Goal: Obtain resource: Download file/media

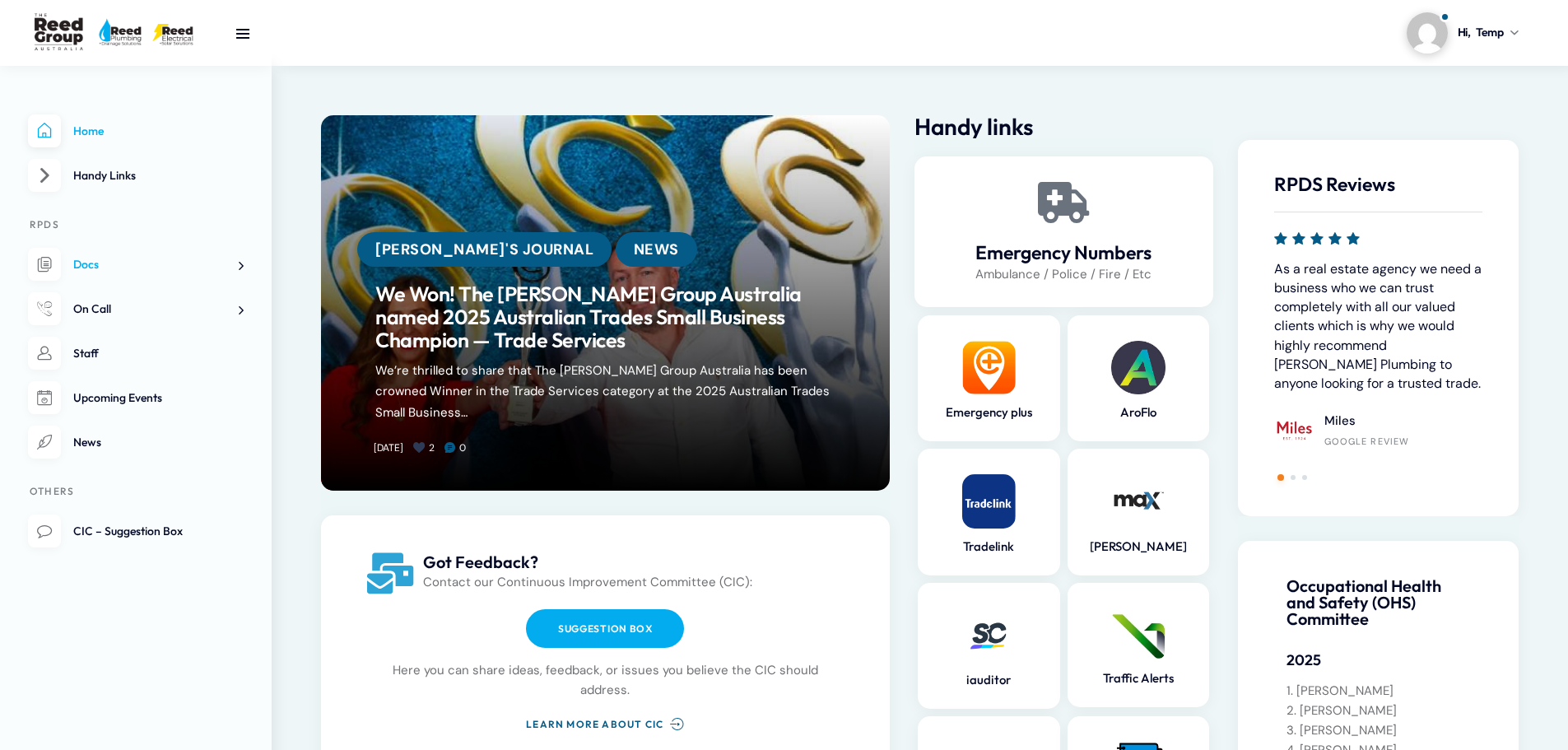
click at [164, 268] on link "Docs" at bounding box center [136, 265] width 216 height 34
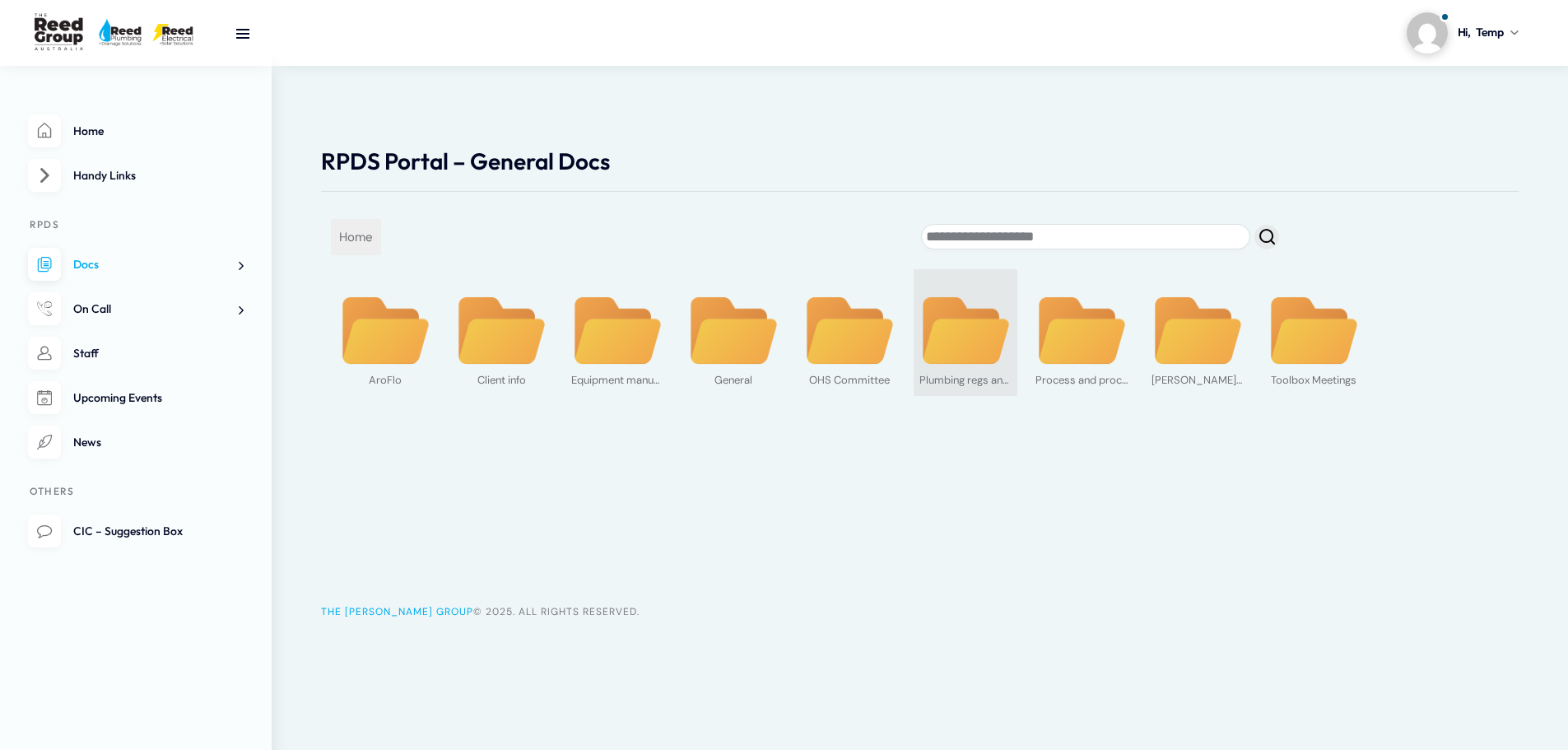
click at [934, 332] on img at bounding box center [965, 330] width 92 height 70
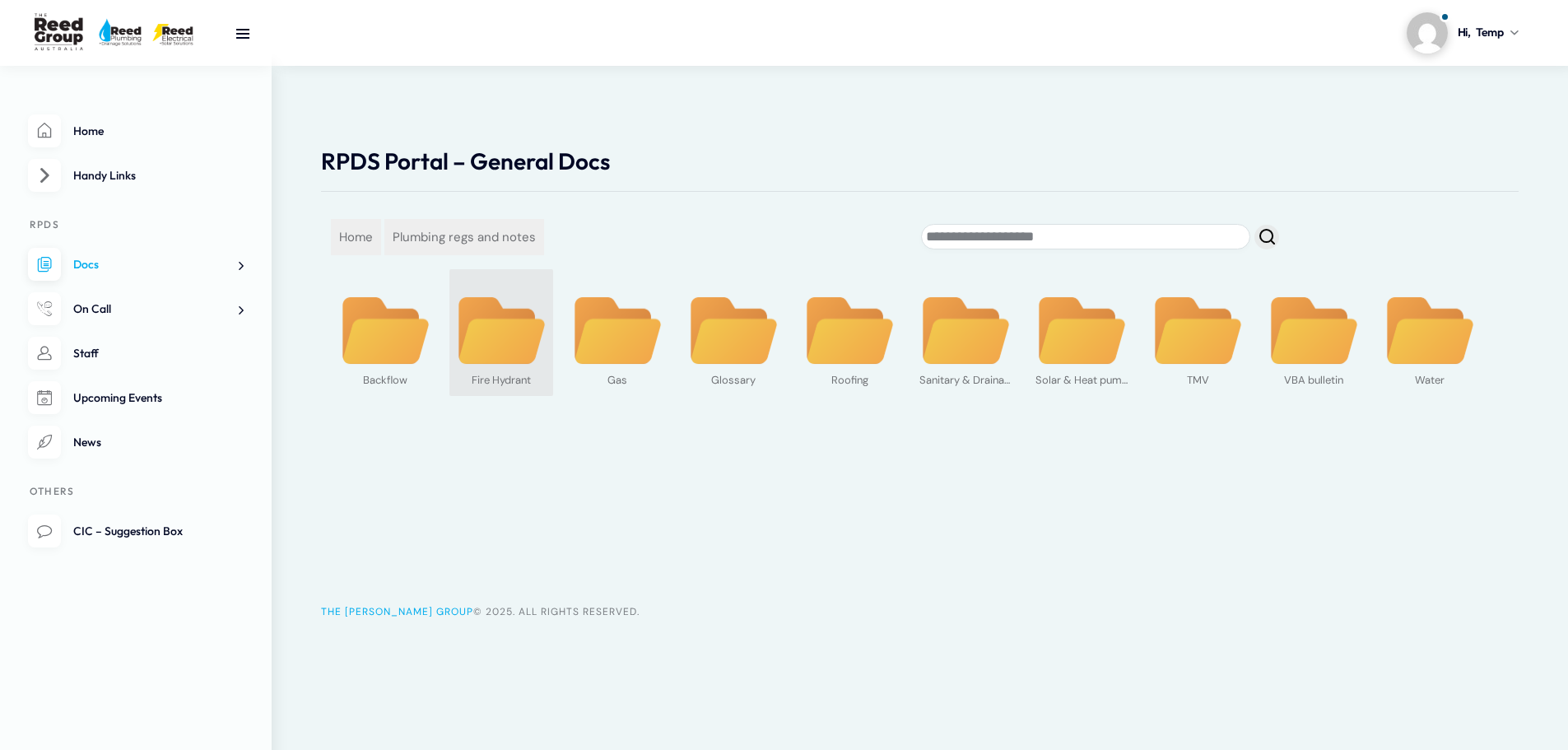
click at [480, 337] on img at bounding box center [500, 330] width 92 height 70
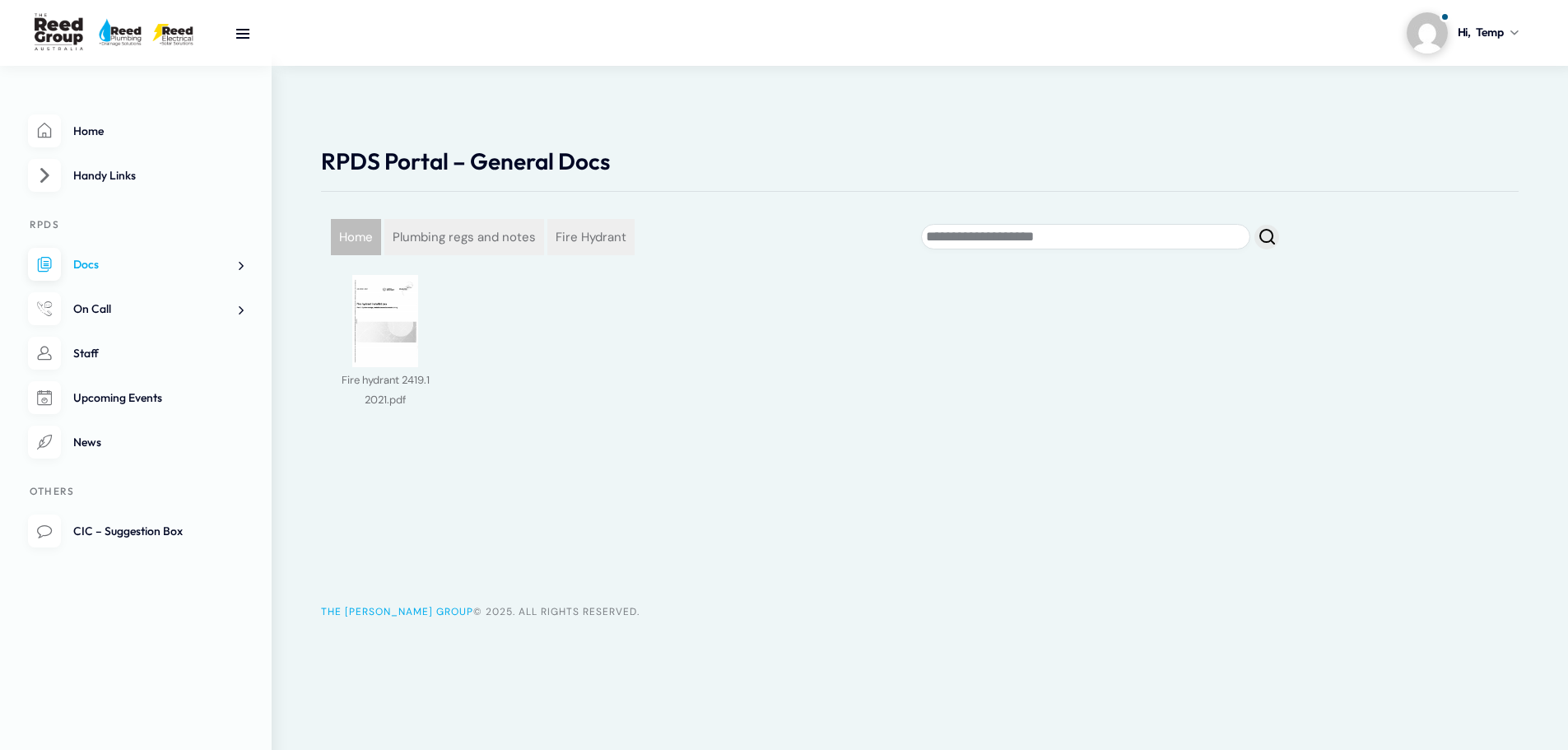
click at [352, 234] on span "Home" at bounding box center [356, 236] width 50 height 37
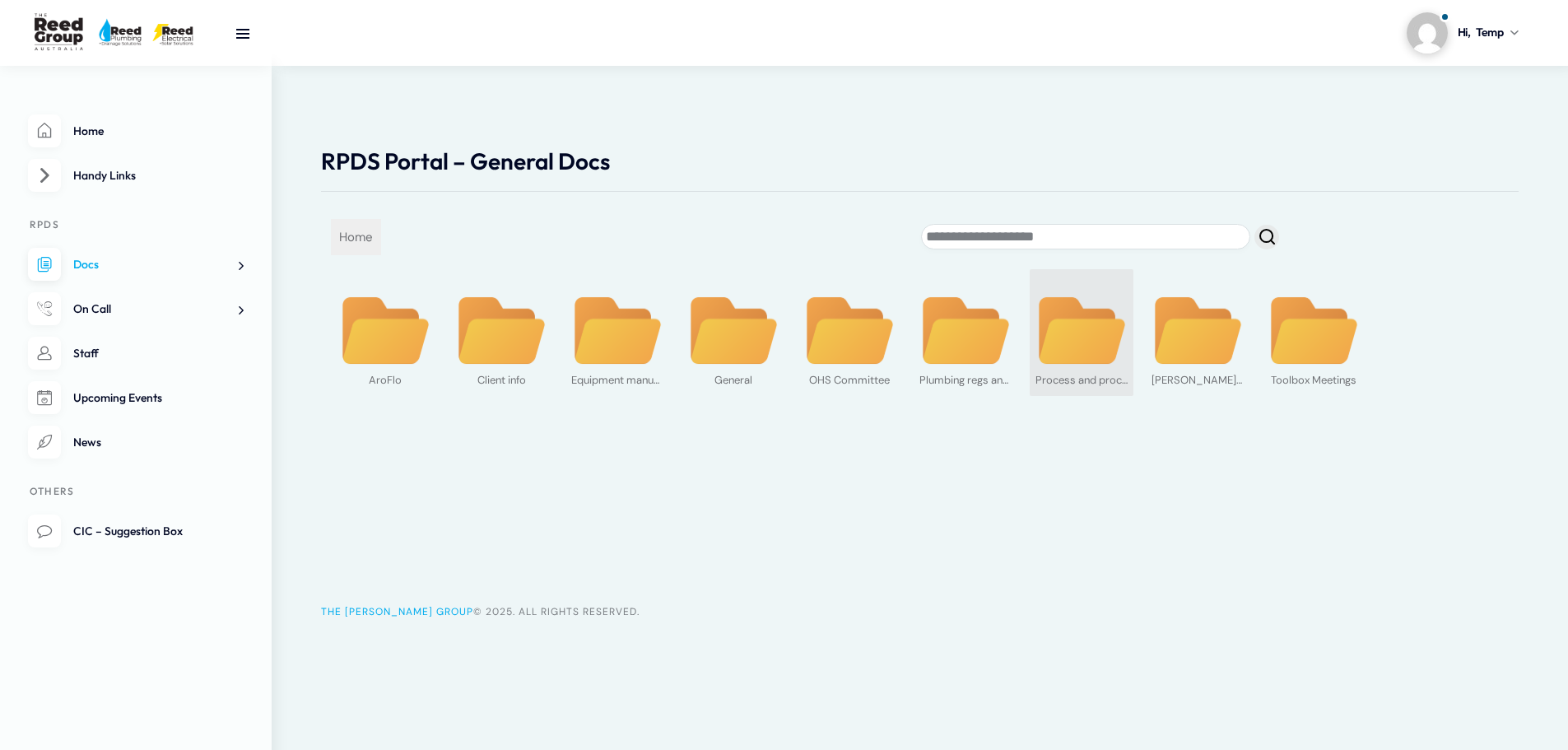
click at [1073, 342] on img at bounding box center [1081, 330] width 92 height 70
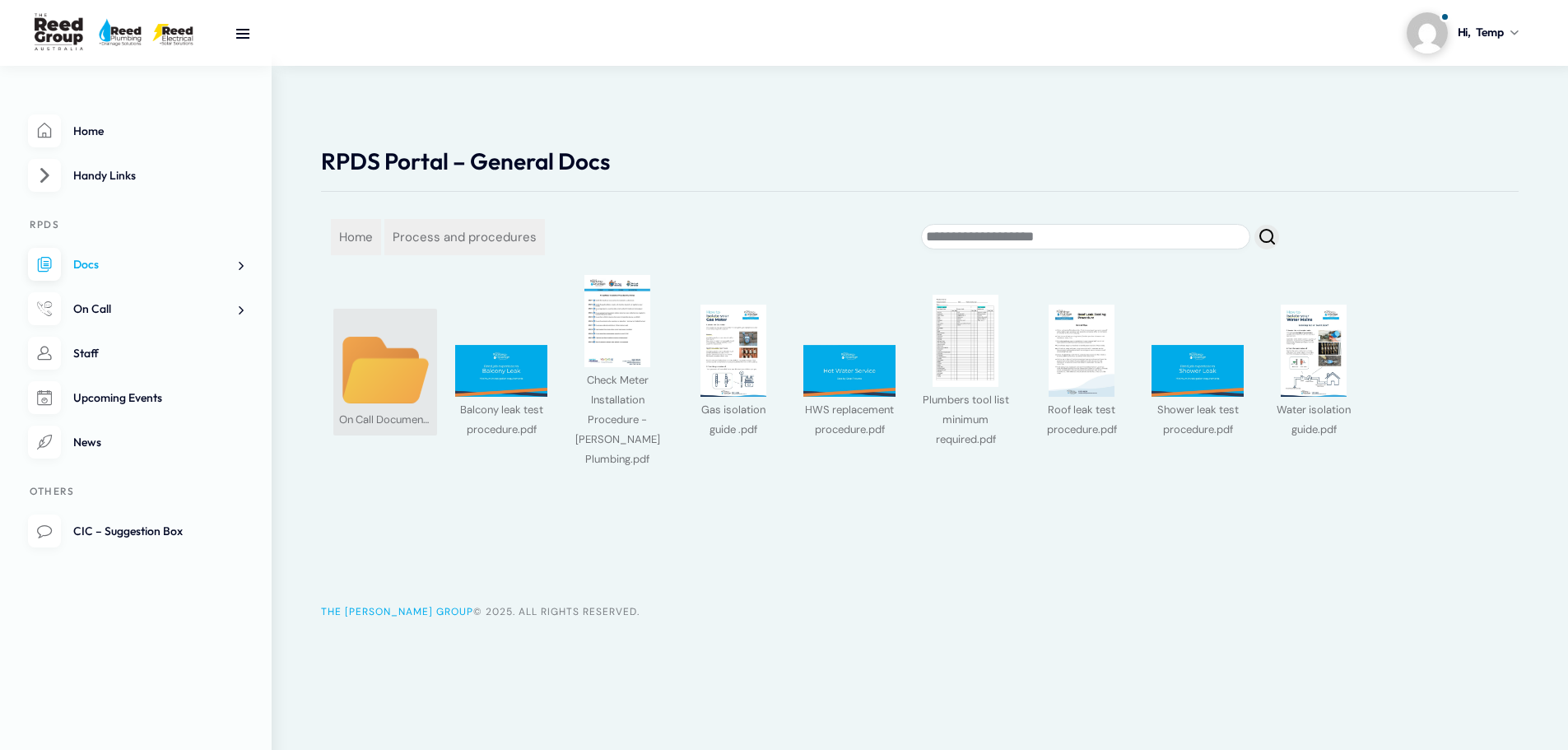
click at [389, 385] on img at bounding box center [384, 370] width 92 height 70
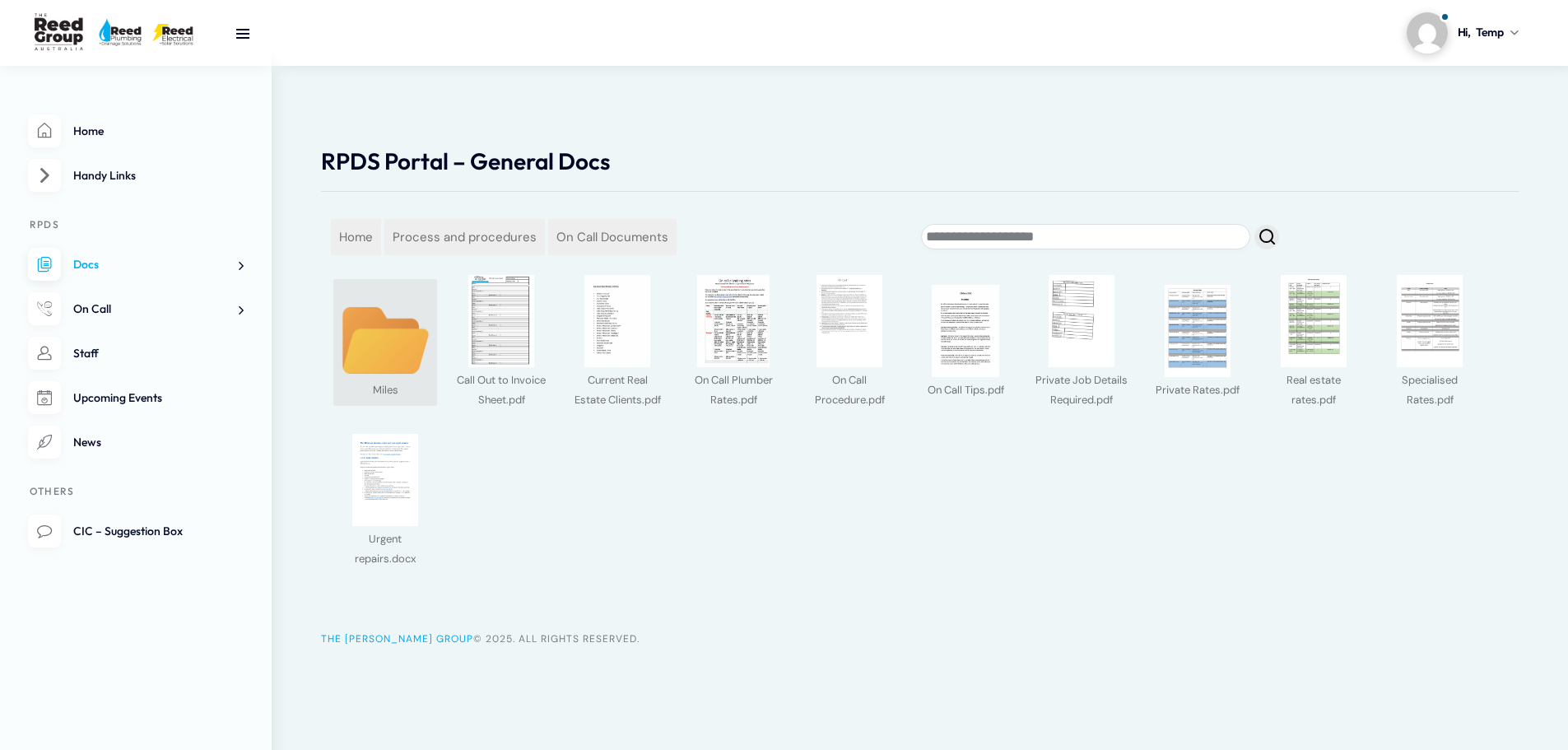
click at [377, 358] on img at bounding box center [384, 340] width 92 height 70
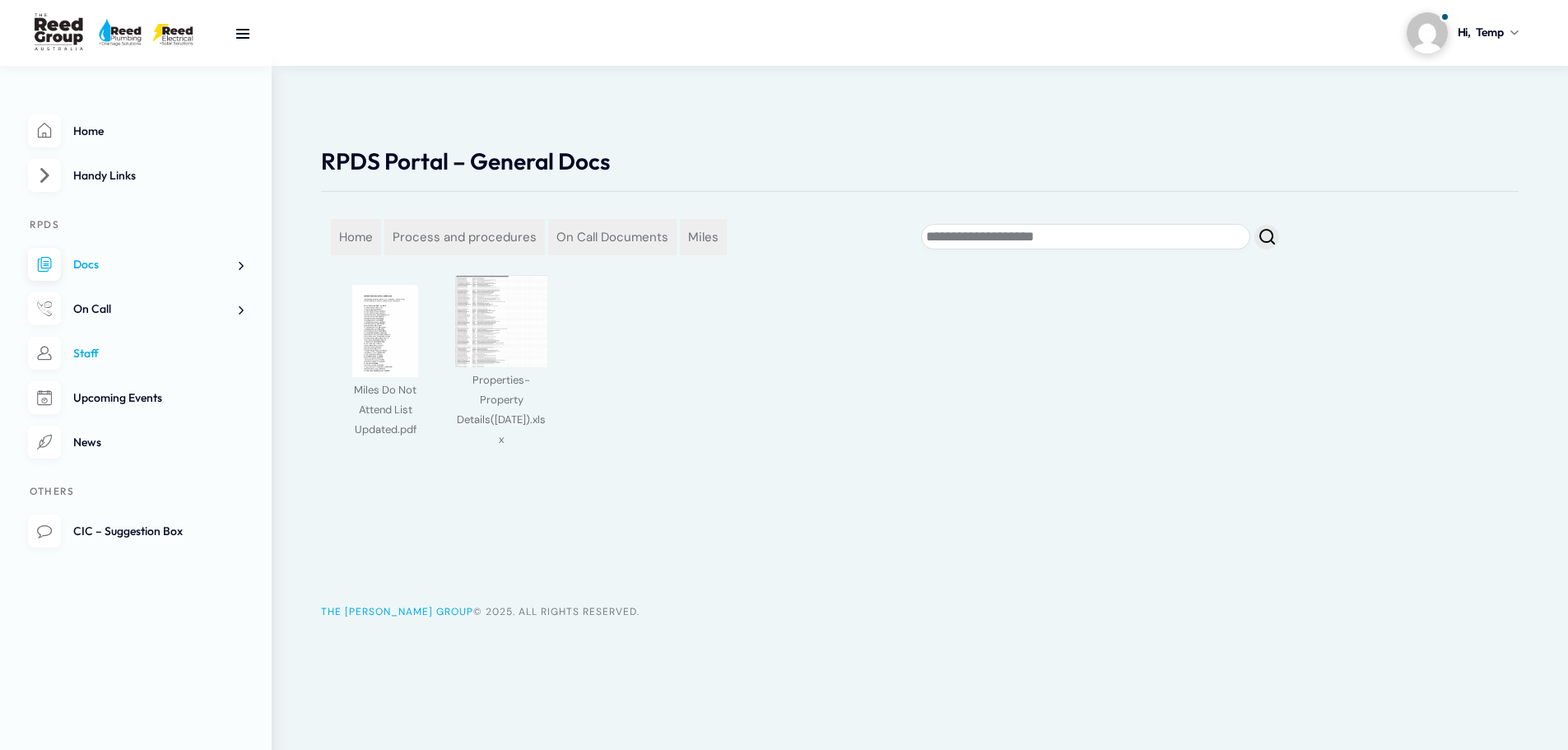
click at [106, 350] on link "Staff" at bounding box center [136, 353] width 216 height 34
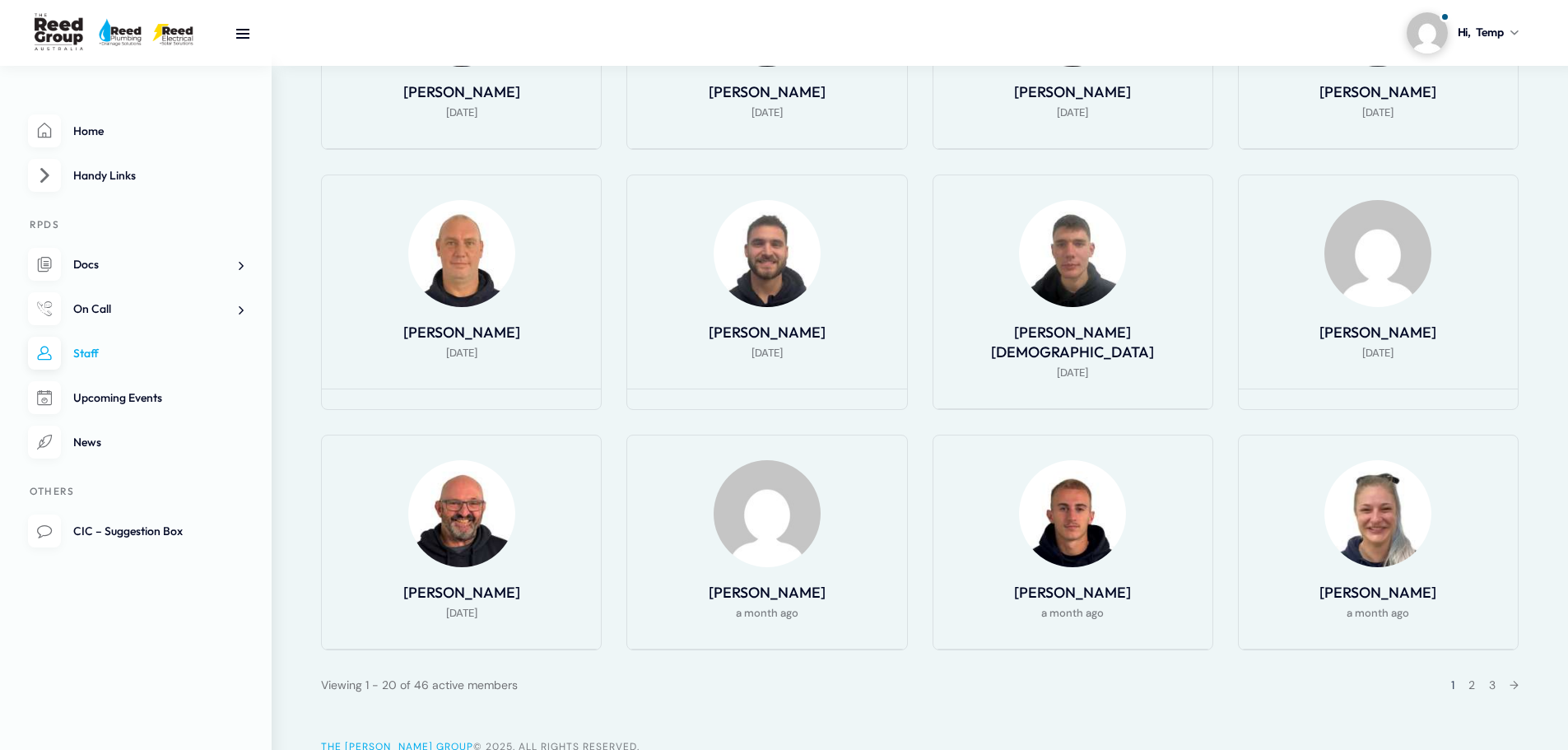
scroll to position [1037, 0]
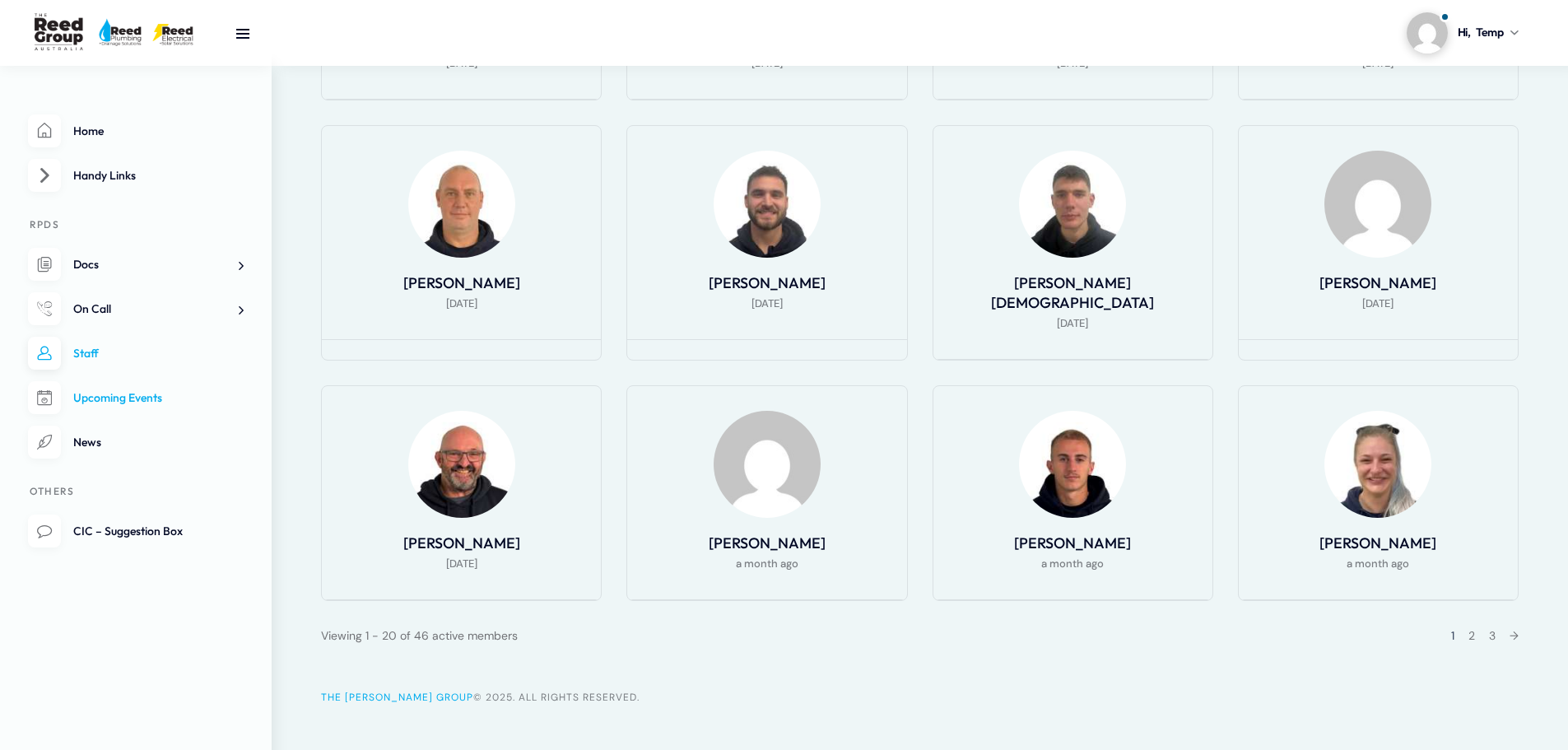
click at [111, 400] on span "Upcoming Events" at bounding box center [118, 397] width 89 height 15
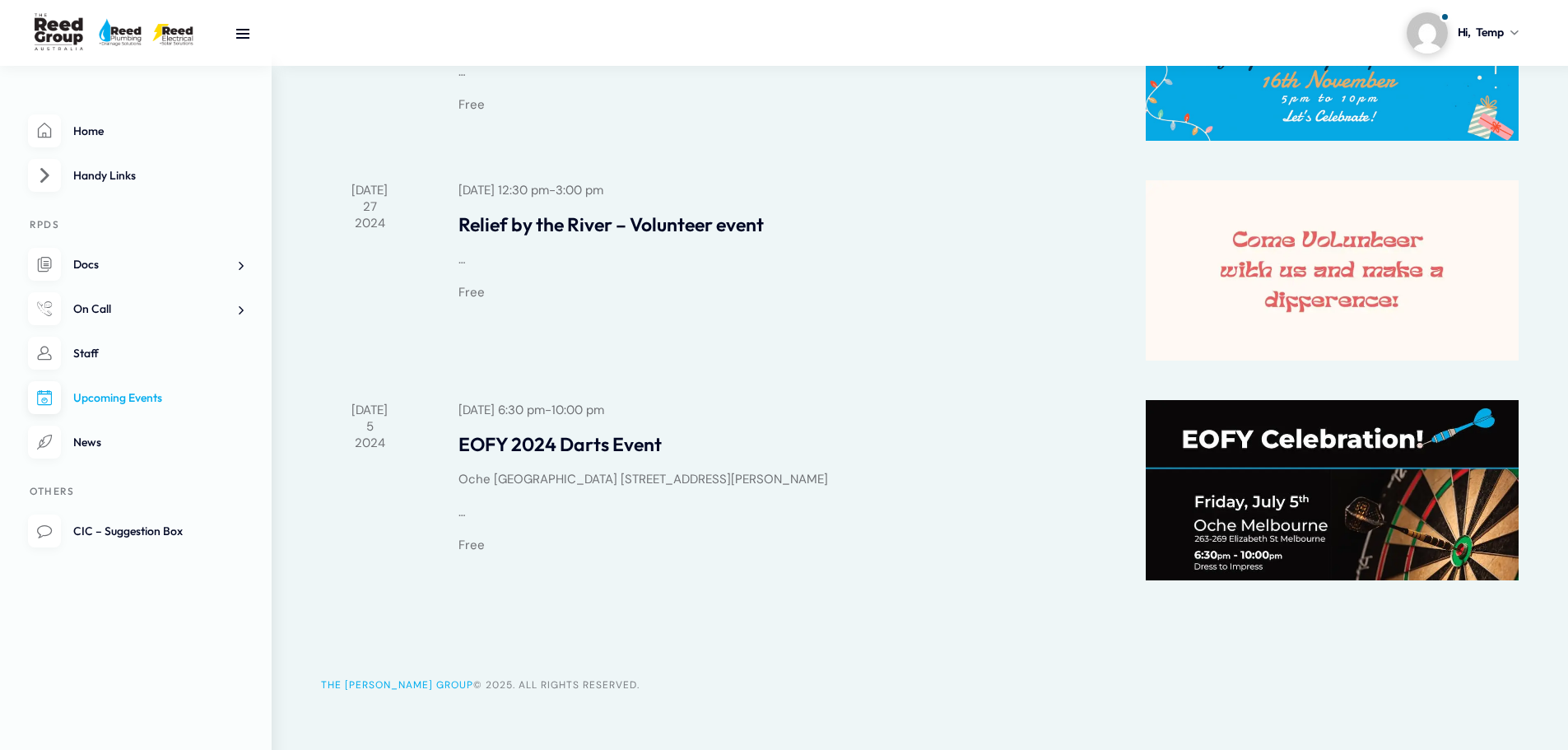
scroll to position [503, 0]
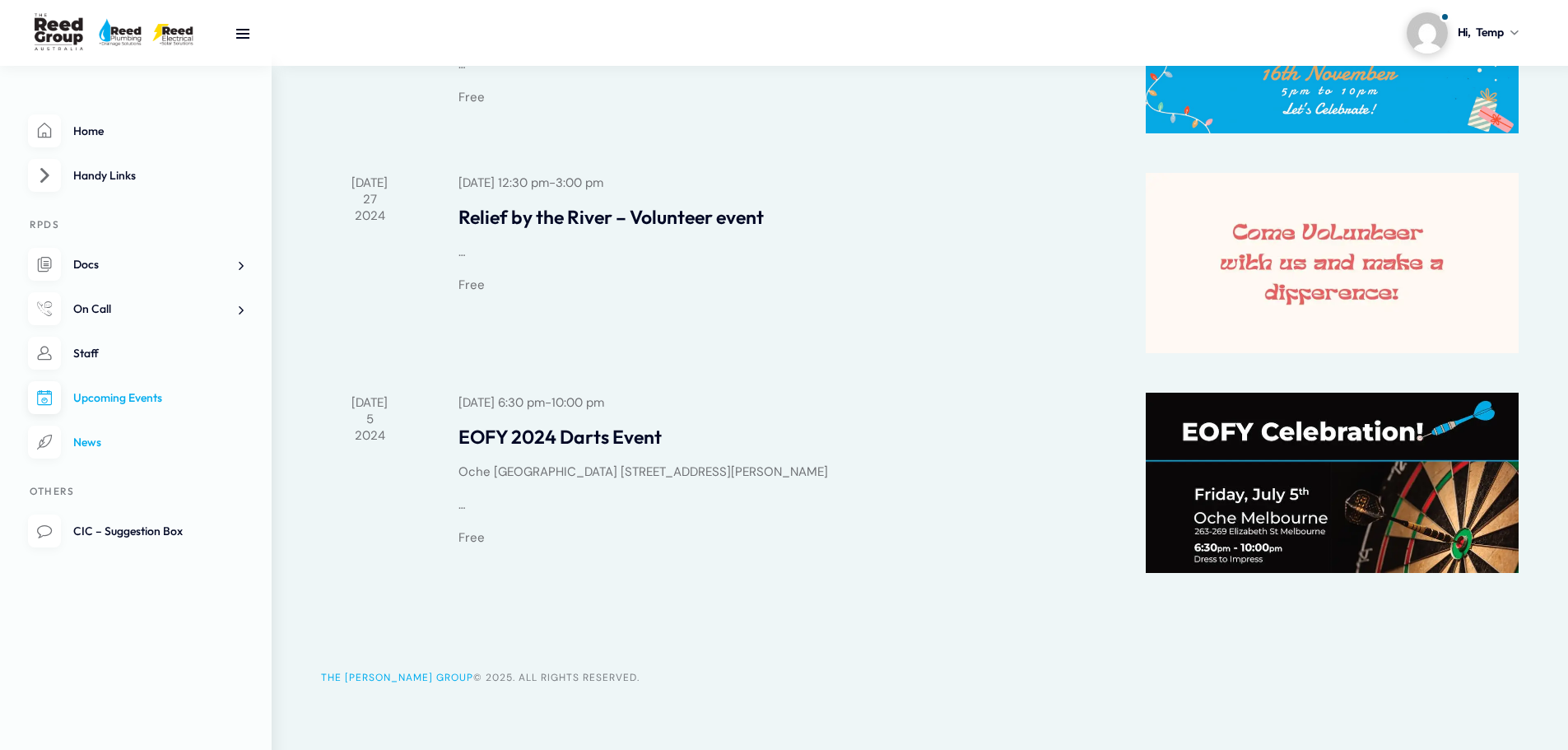
click at [113, 441] on link "News" at bounding box center [136, 442] width 216 height 34
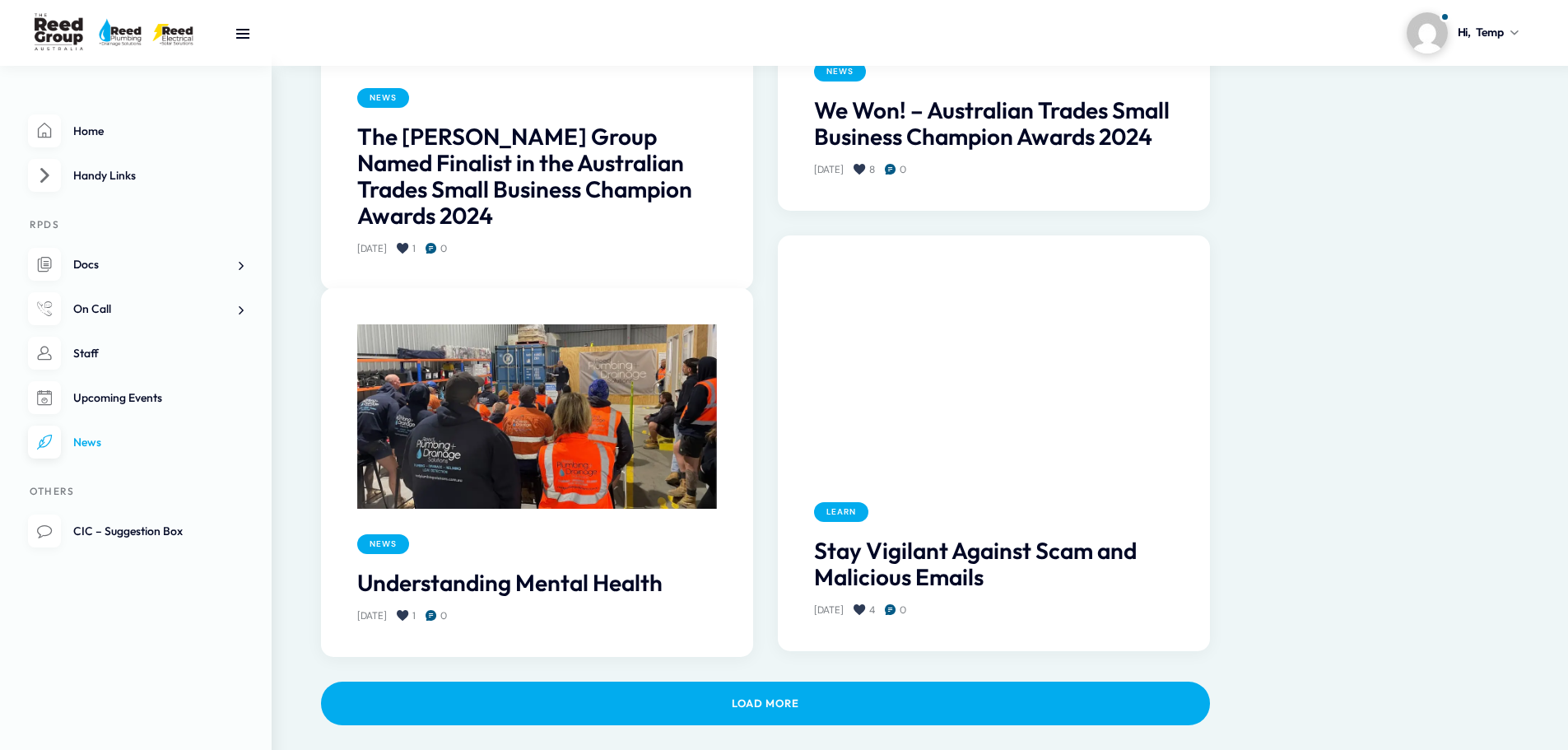
scroll to position [1498, 0]
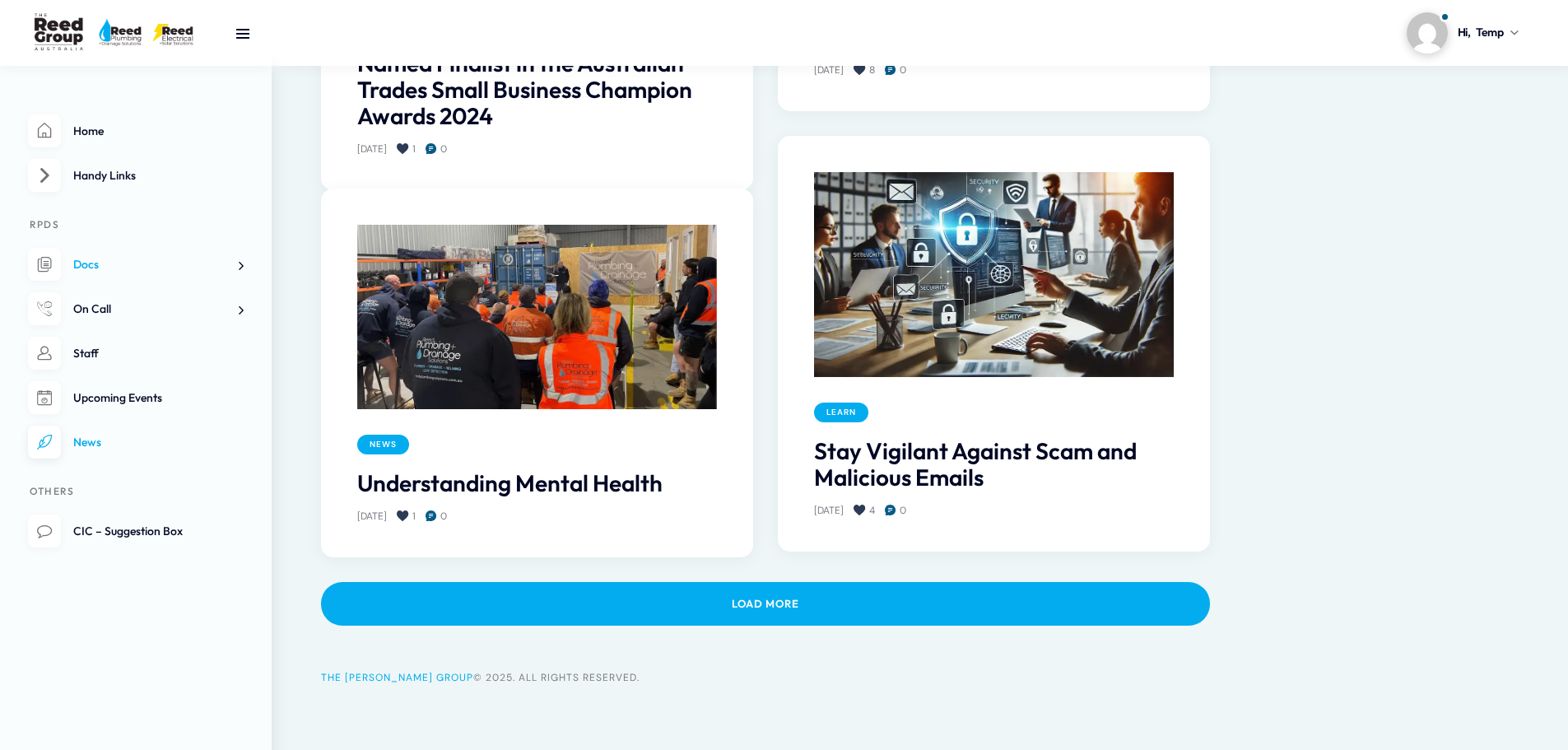
click at [119, 268] on link "Docs" at bounding box center [136, 265] width 216 height 34
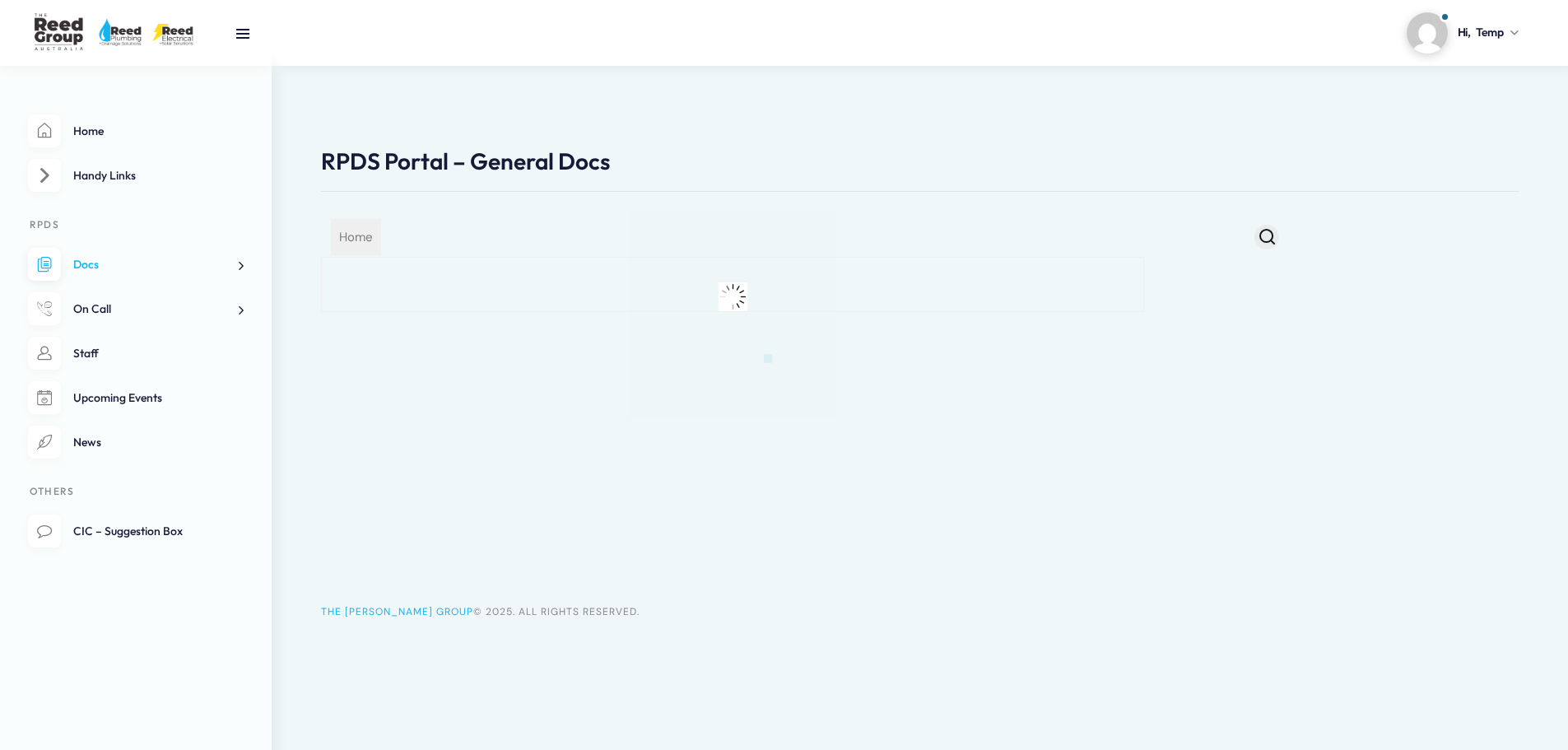
click at [91, 174] on div at bounding box center [784, 375] width 1568 height 750
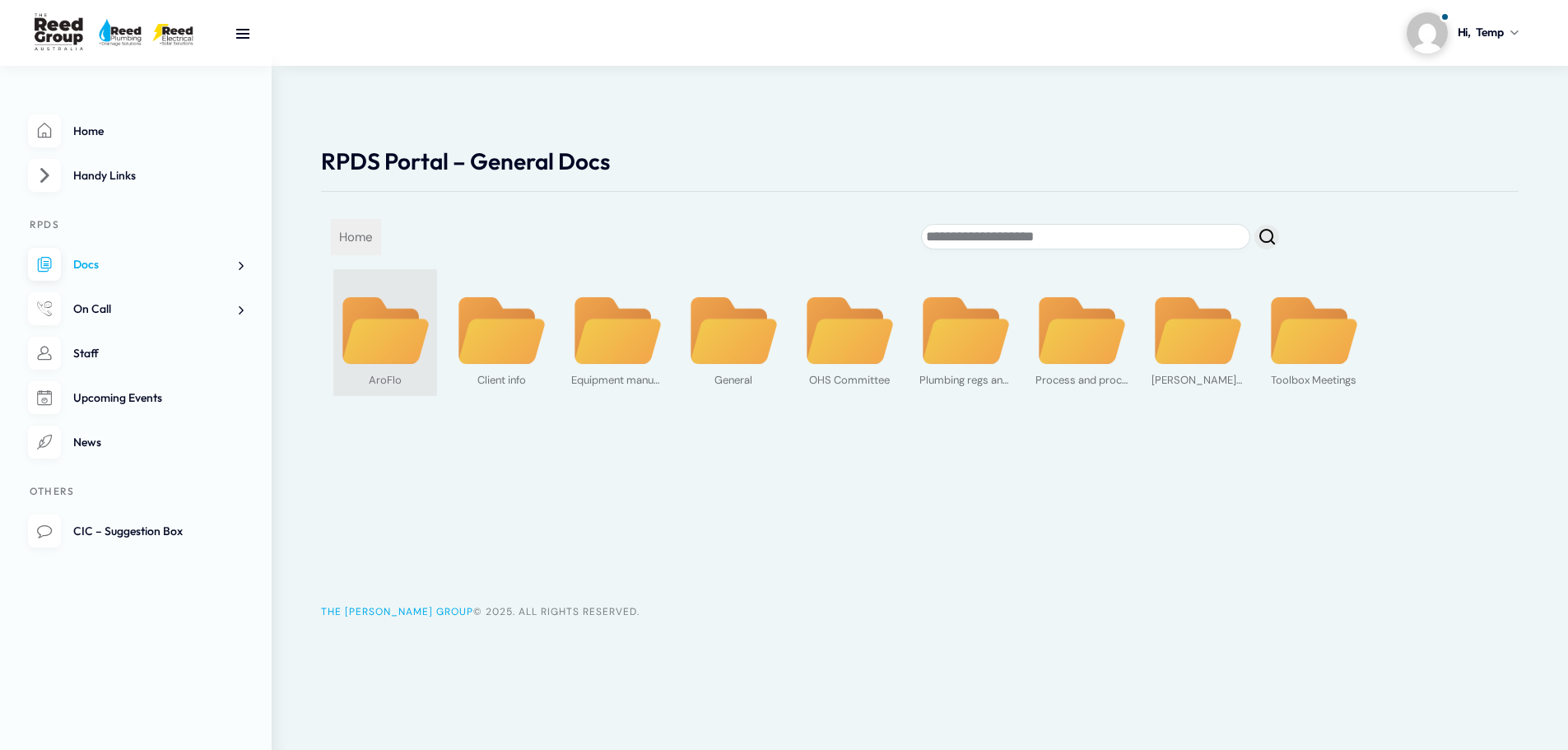
click at [384, 335] on img at bounding box center [384, 330] width 92 height 70
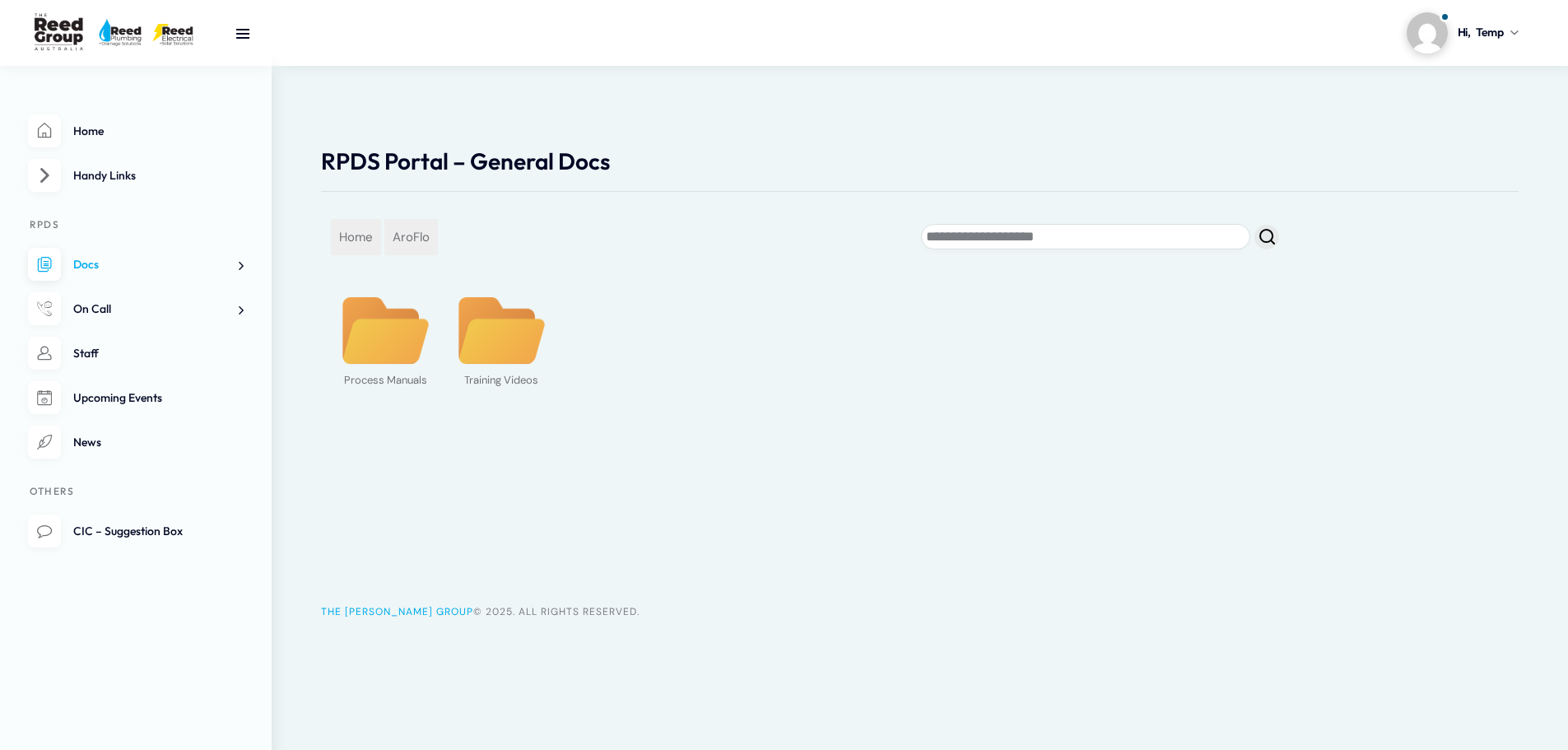
click at [381, 337] on img at bounding box center [384, 330] width 92 height 70
click at [395, 339] on img at bounding box center [384, 330] width 92 height 70
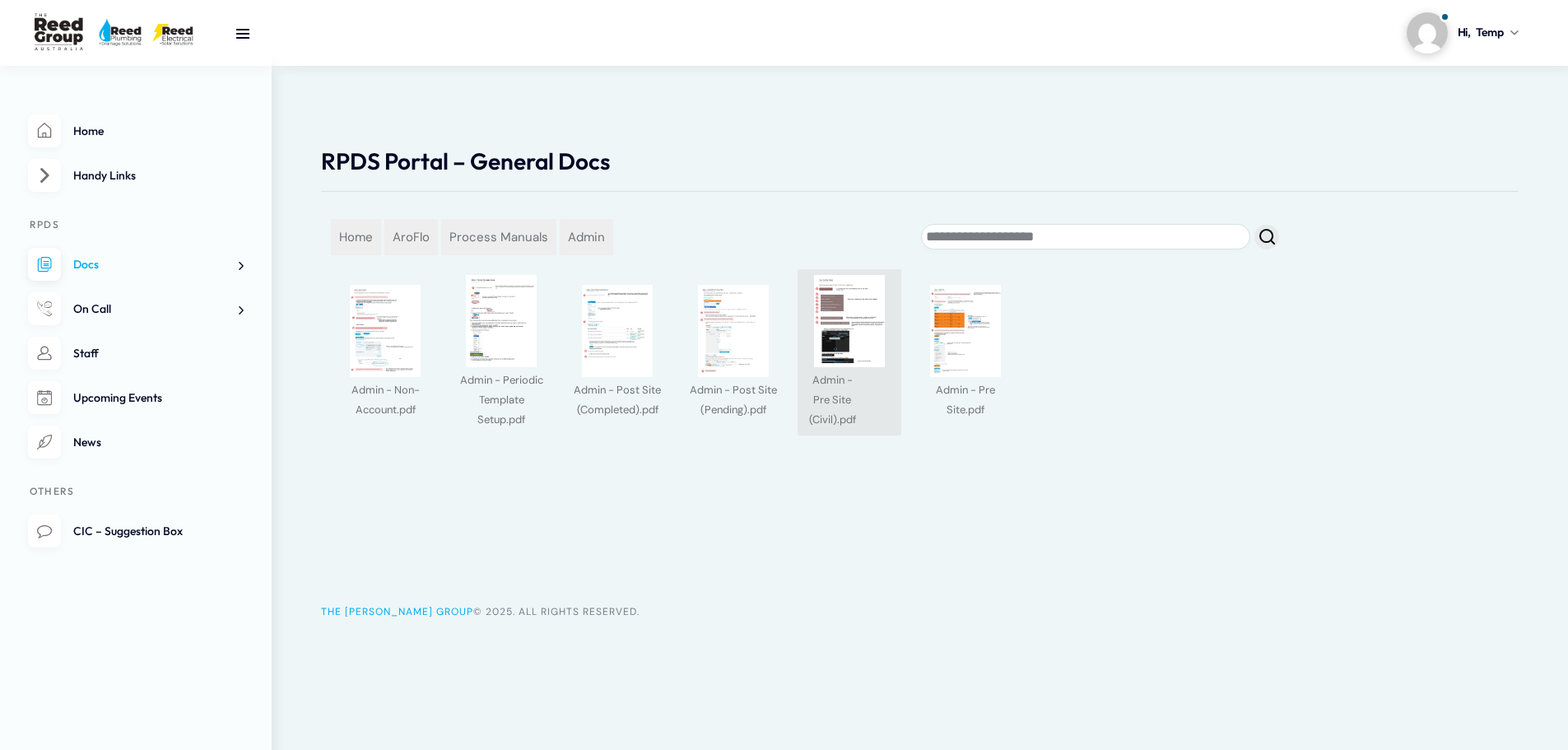
click at [845, 342] on img at bounding box center [849, 320] width 92 height 92
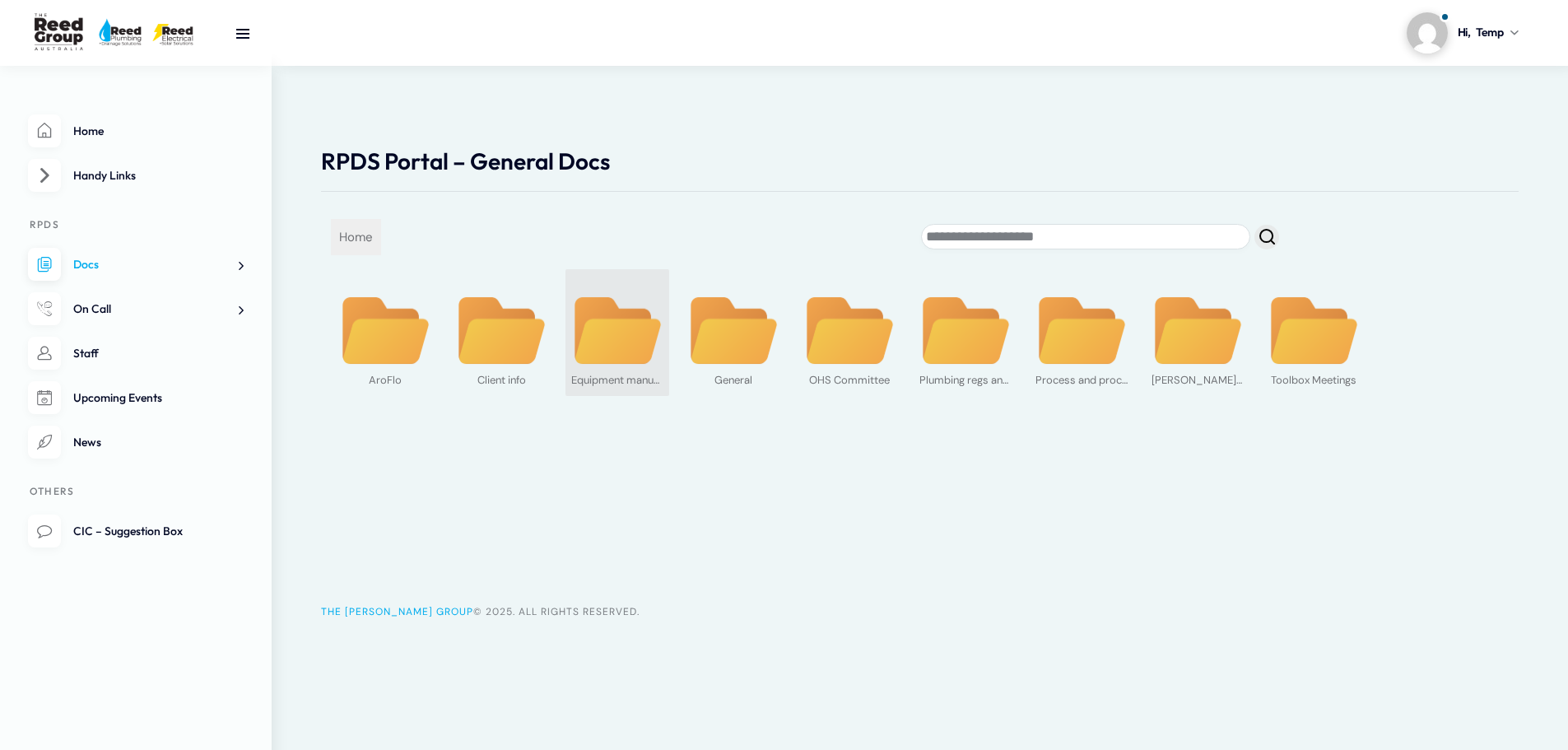
click at [627, 342] on img at bounding box center [616, 330] width 92 height 70
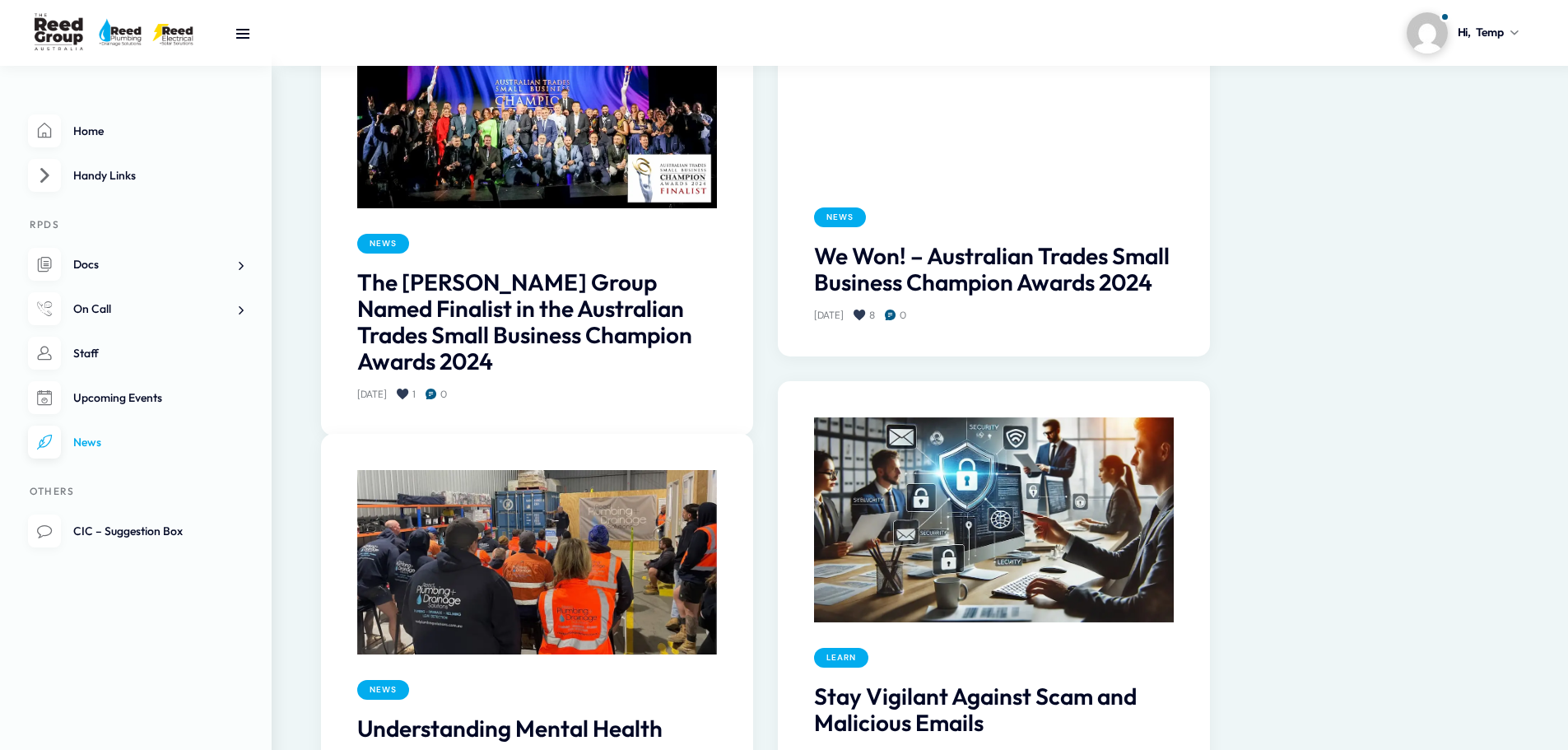
scroll to position [1251, 0]
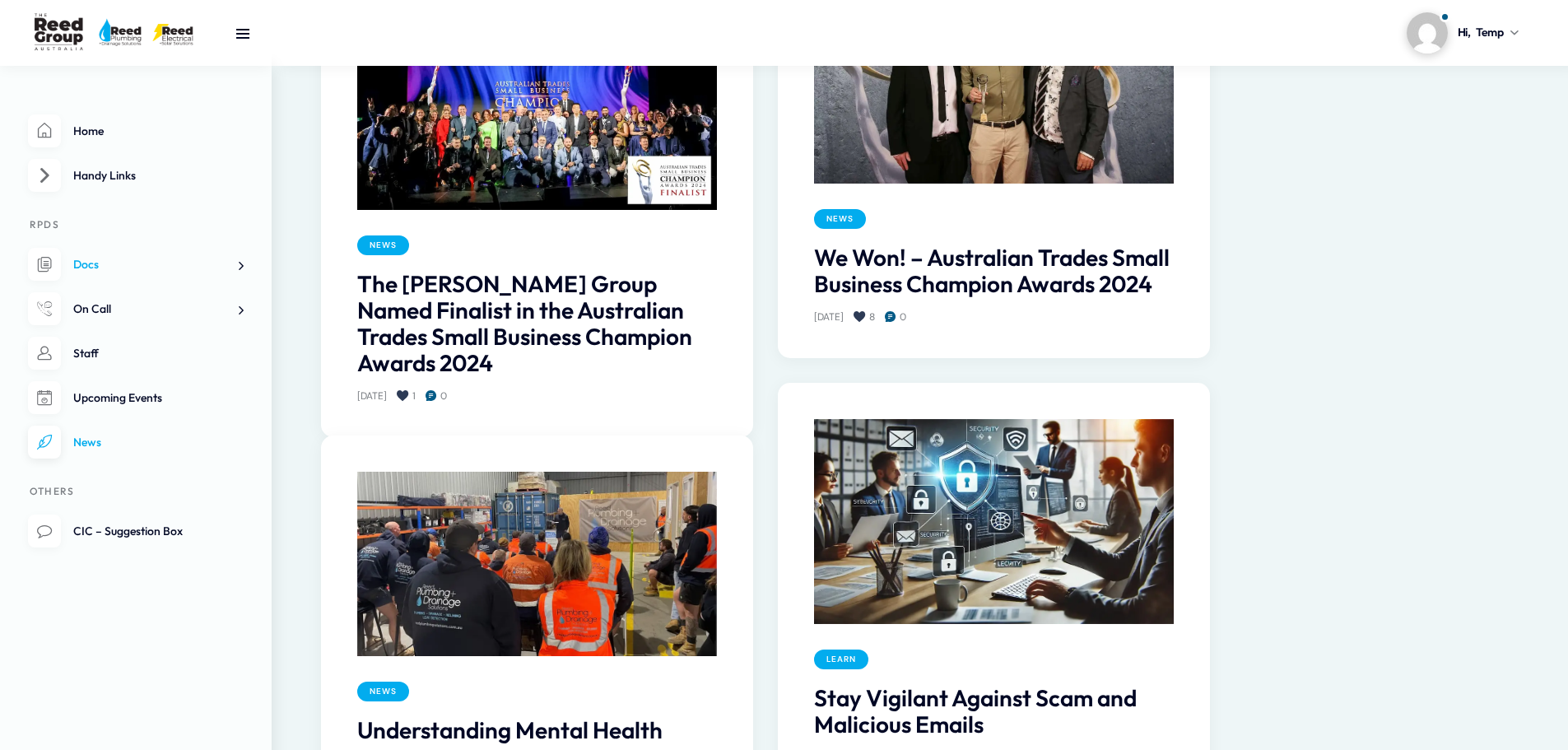
click at [124, 260] on link "Docs" at bounding box center [136, 265] width 216 height 34
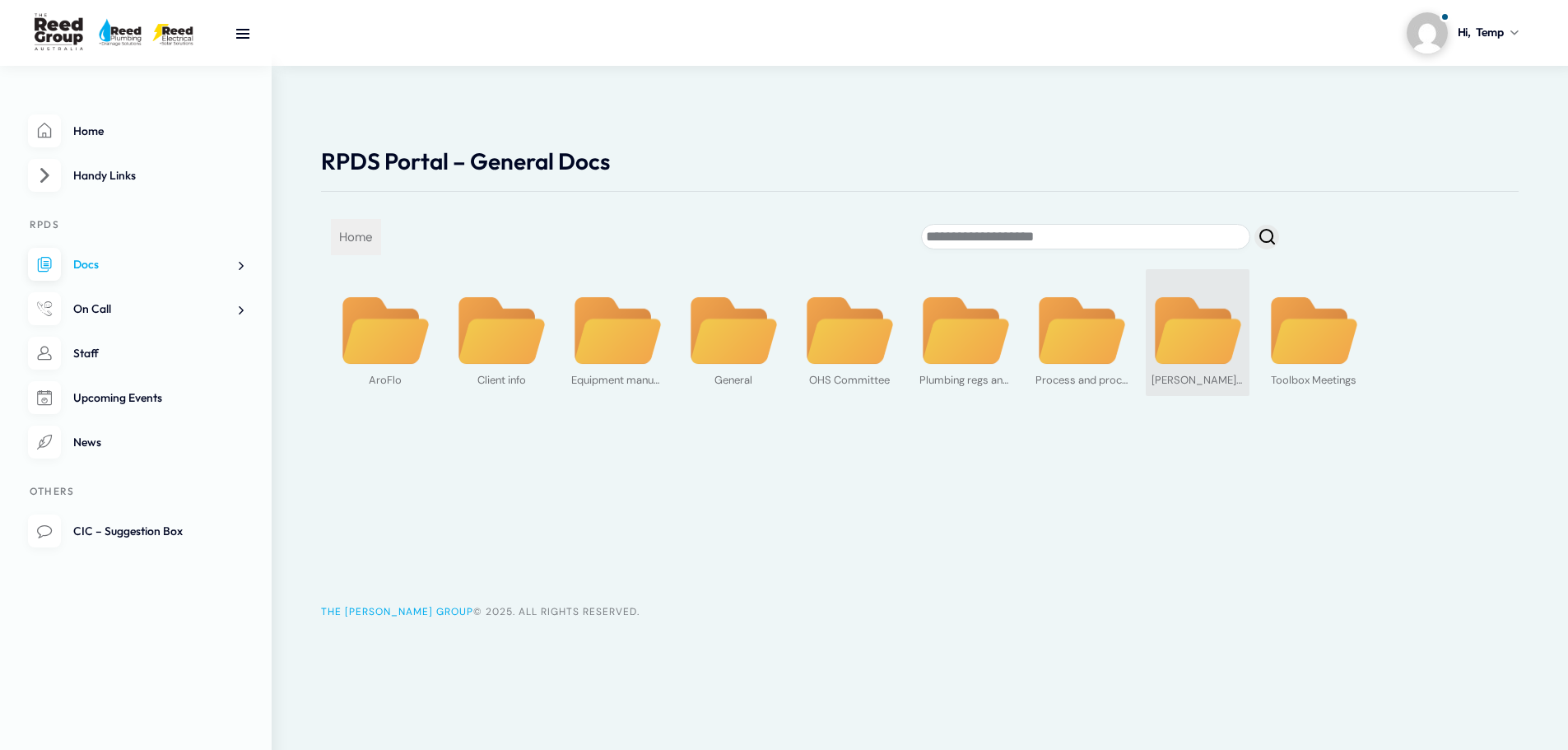
click at [1179, 346] on img at bounding box center [1197, 330] width 92 height 70
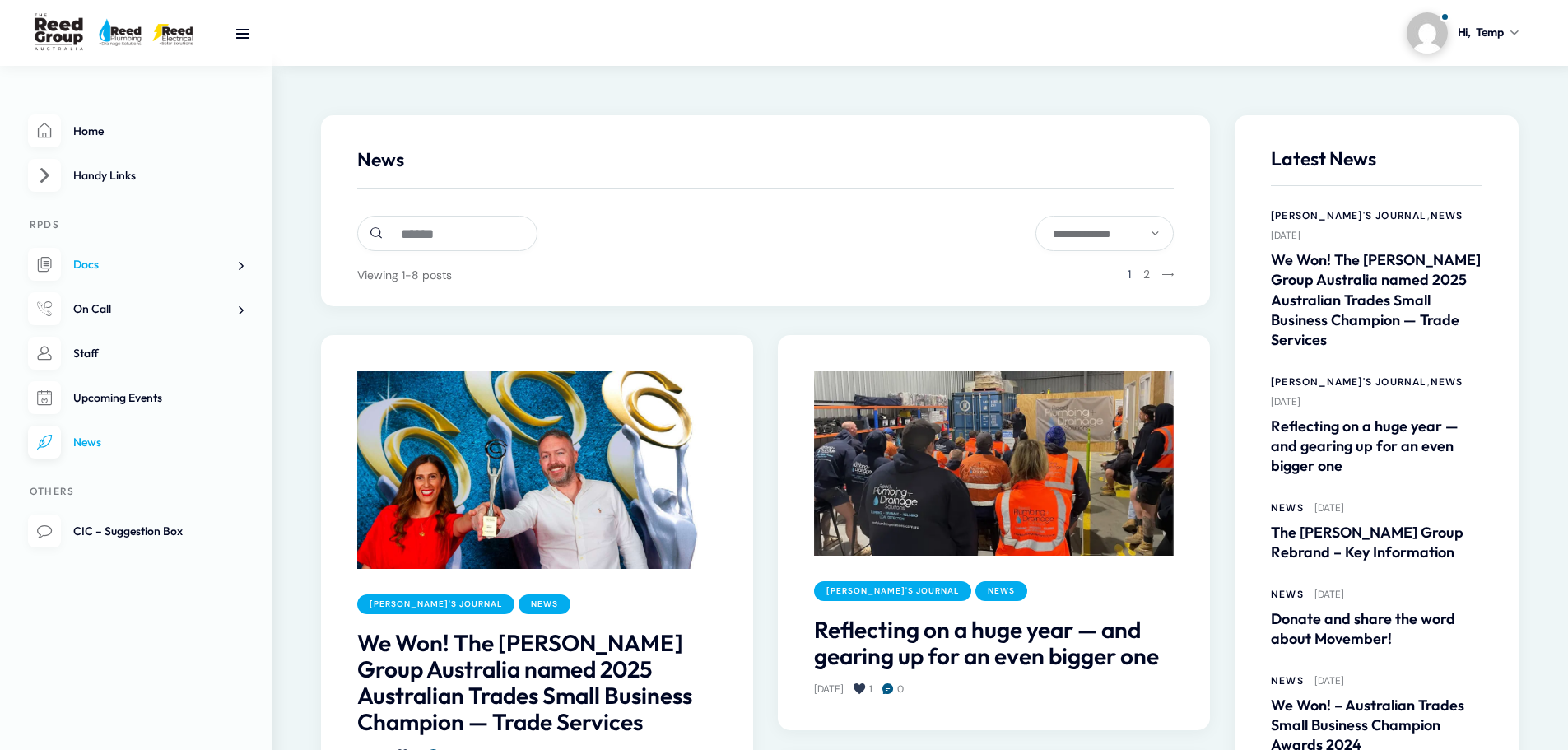
click at [111, 260] on link "Docs" at bounding box center [136, 265] width 216 height 34
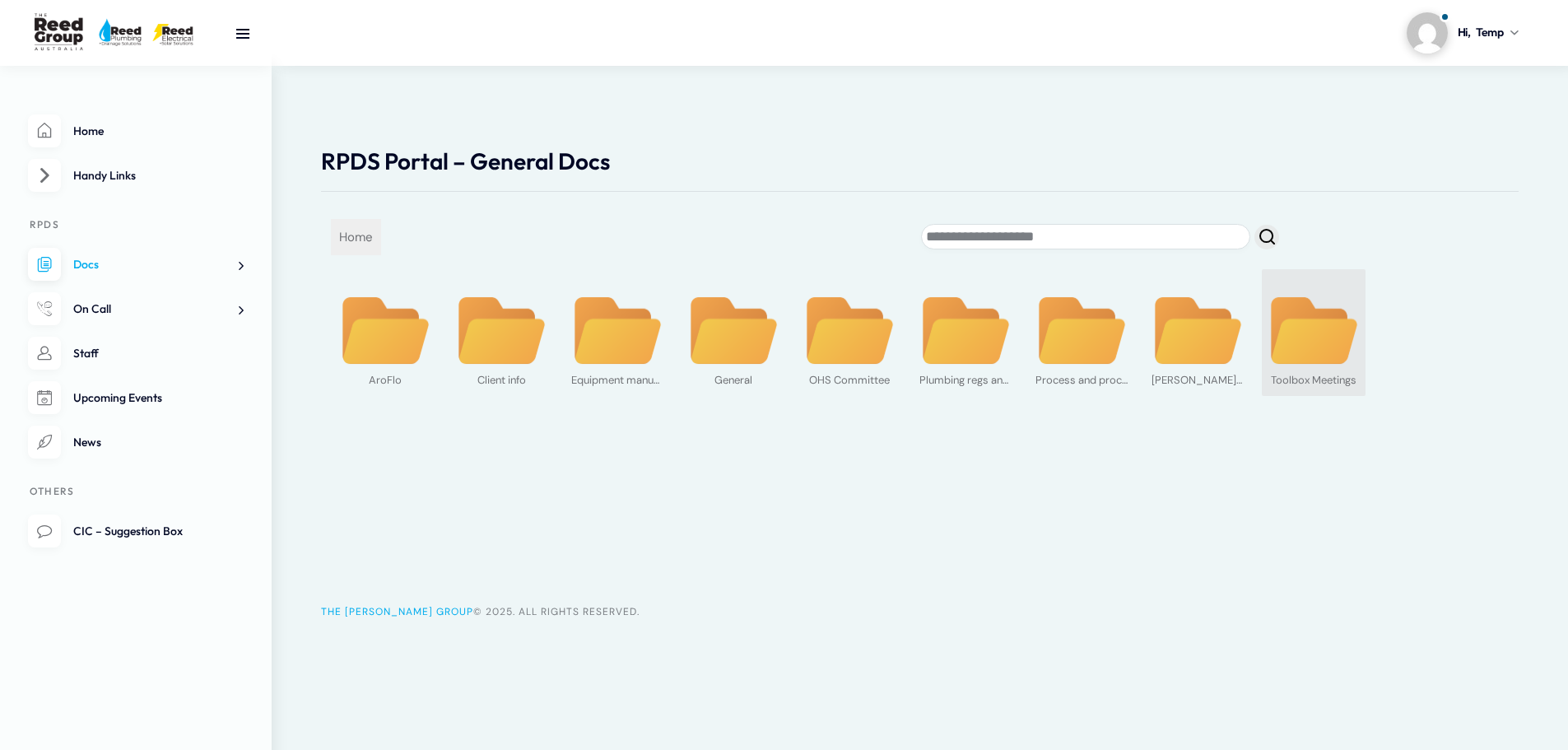
click at [1308, 351] on img at bounding box center [1313, 330] width 92 height 70
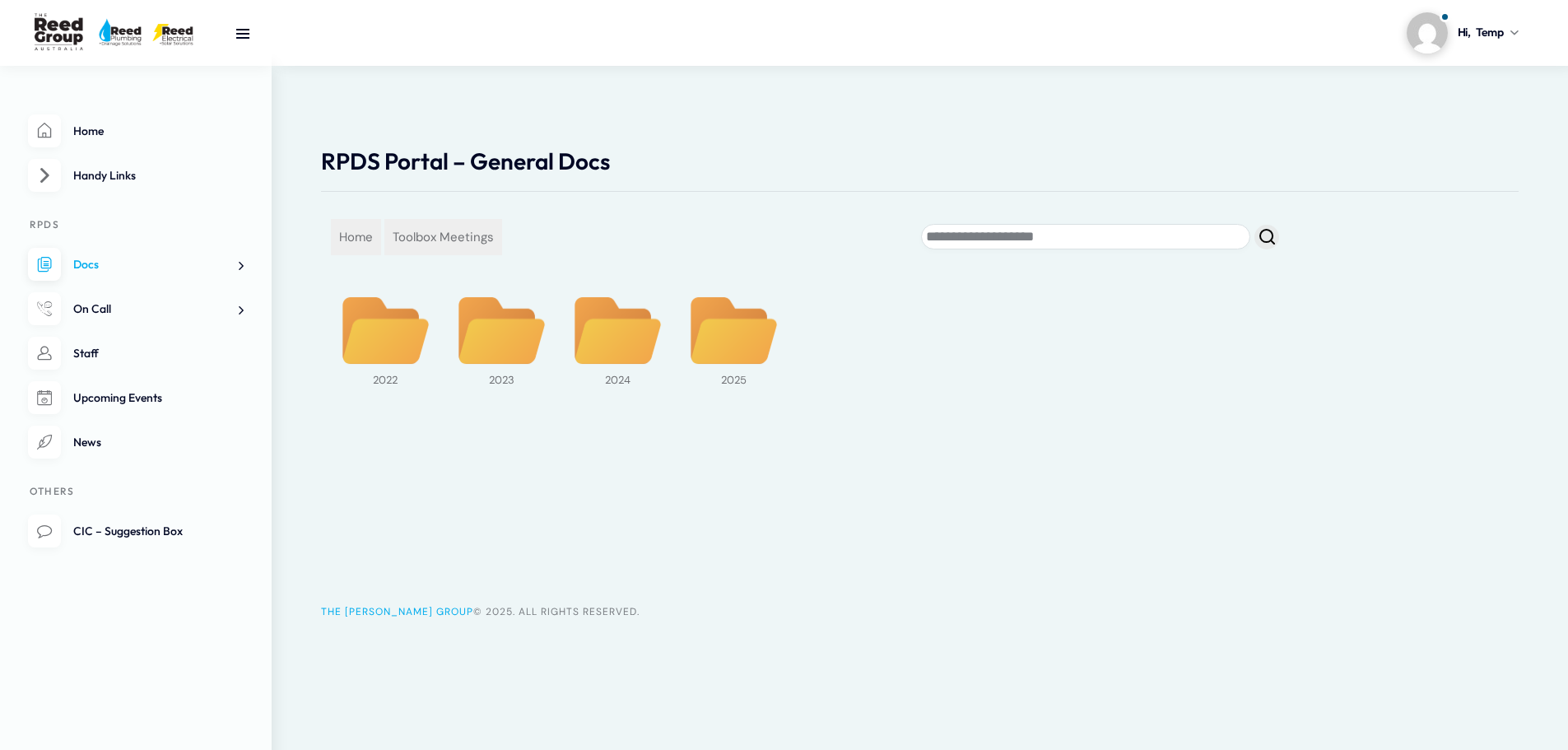
click at [89, 260] on span "Docs" at bounding box center [86, 264] width 26 height 15
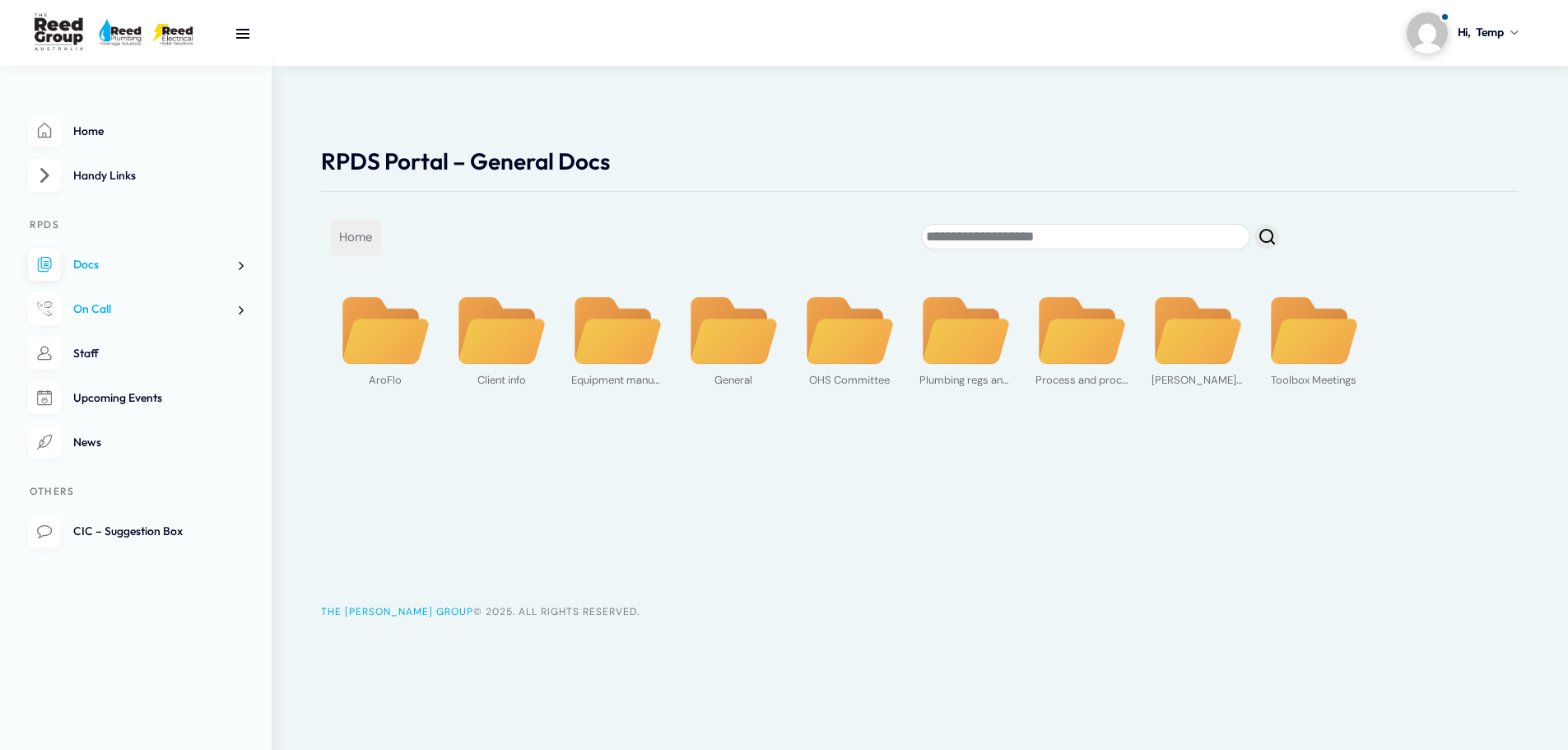
click at [213, 300] on link "On Call" at bounding box center [136, 309] width 216 height 34
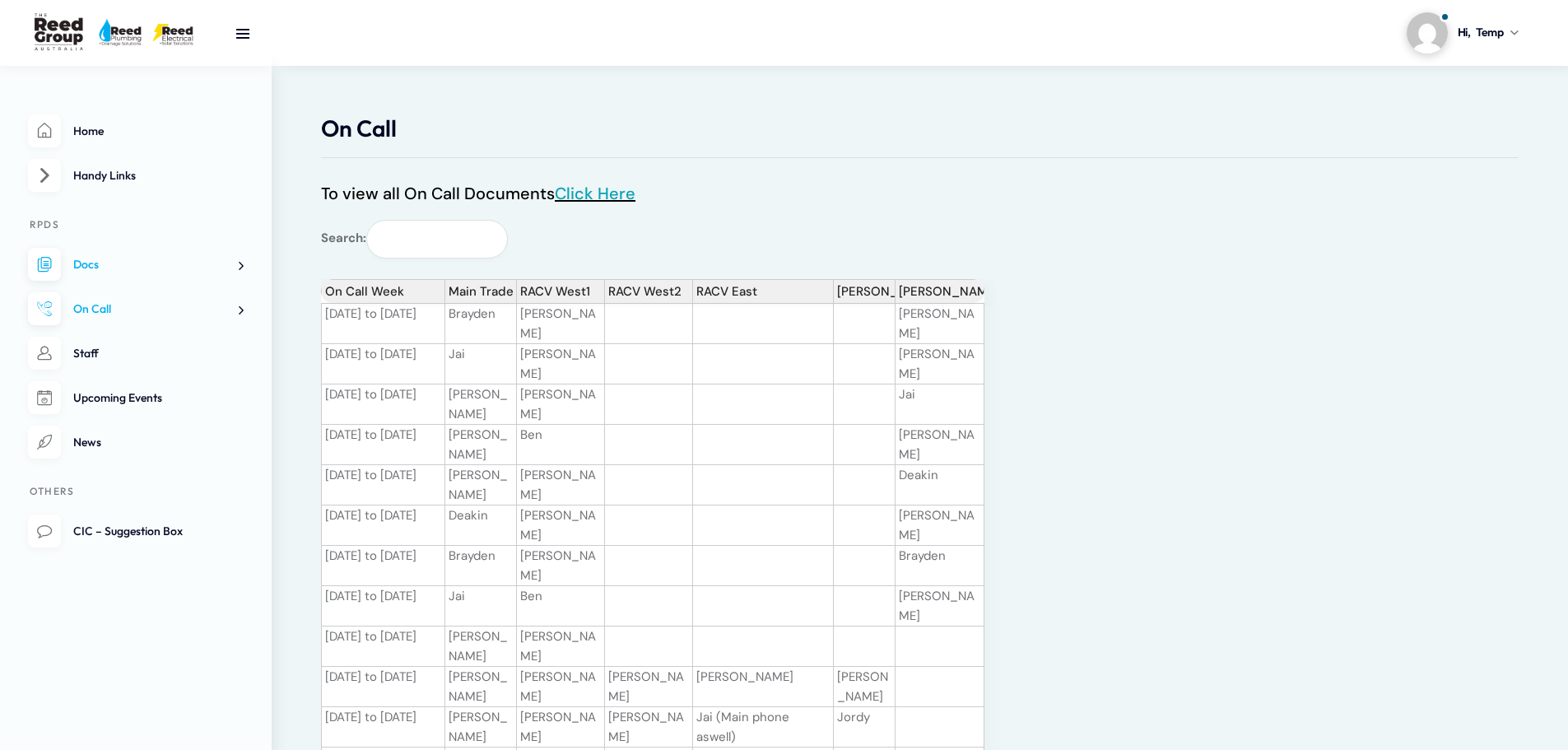
click at [617, 186] on link "Click Here" at bounding box center [595, 194] width 80 height 21
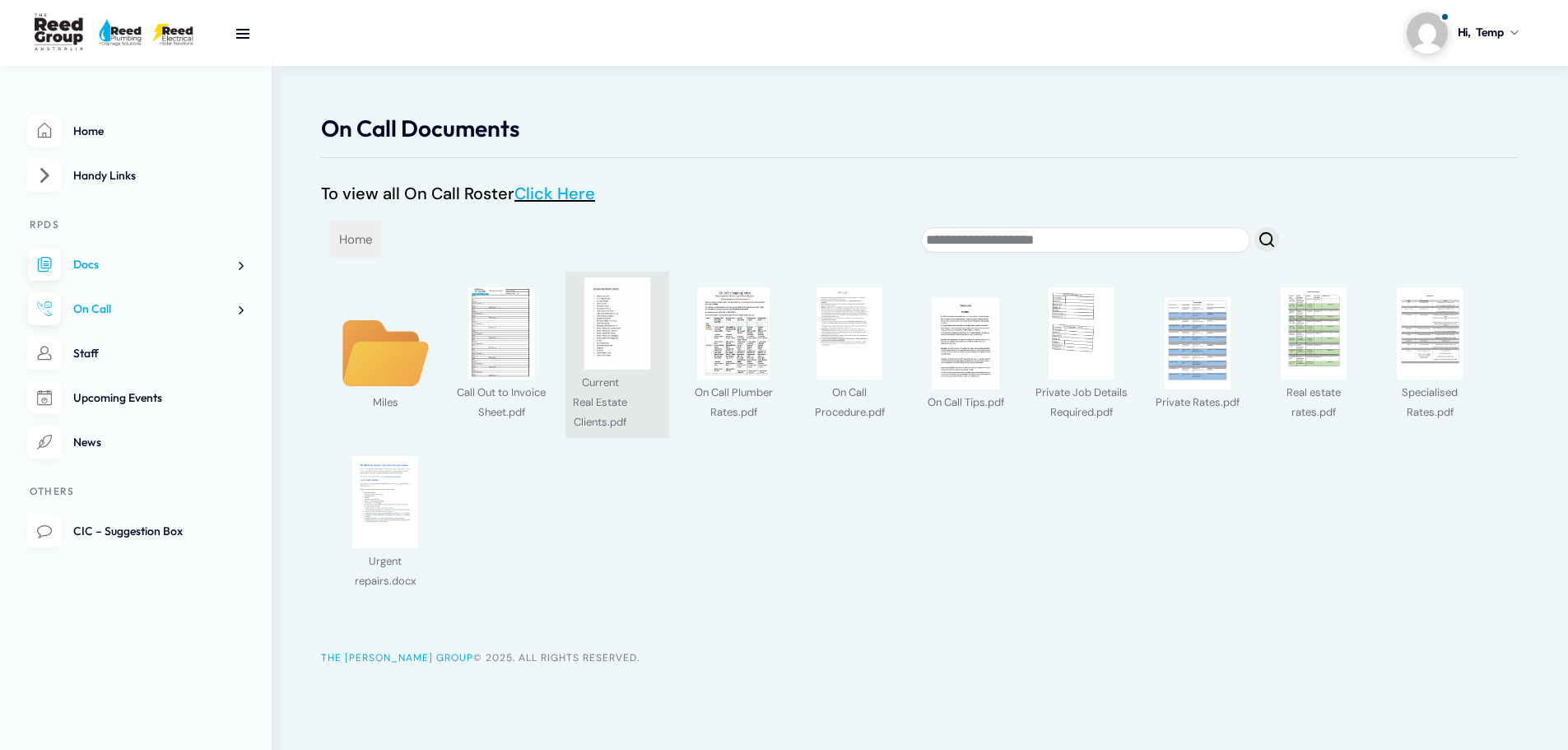
click at [601, 338] on img at bounding box center [616, 323] width 92 height 92
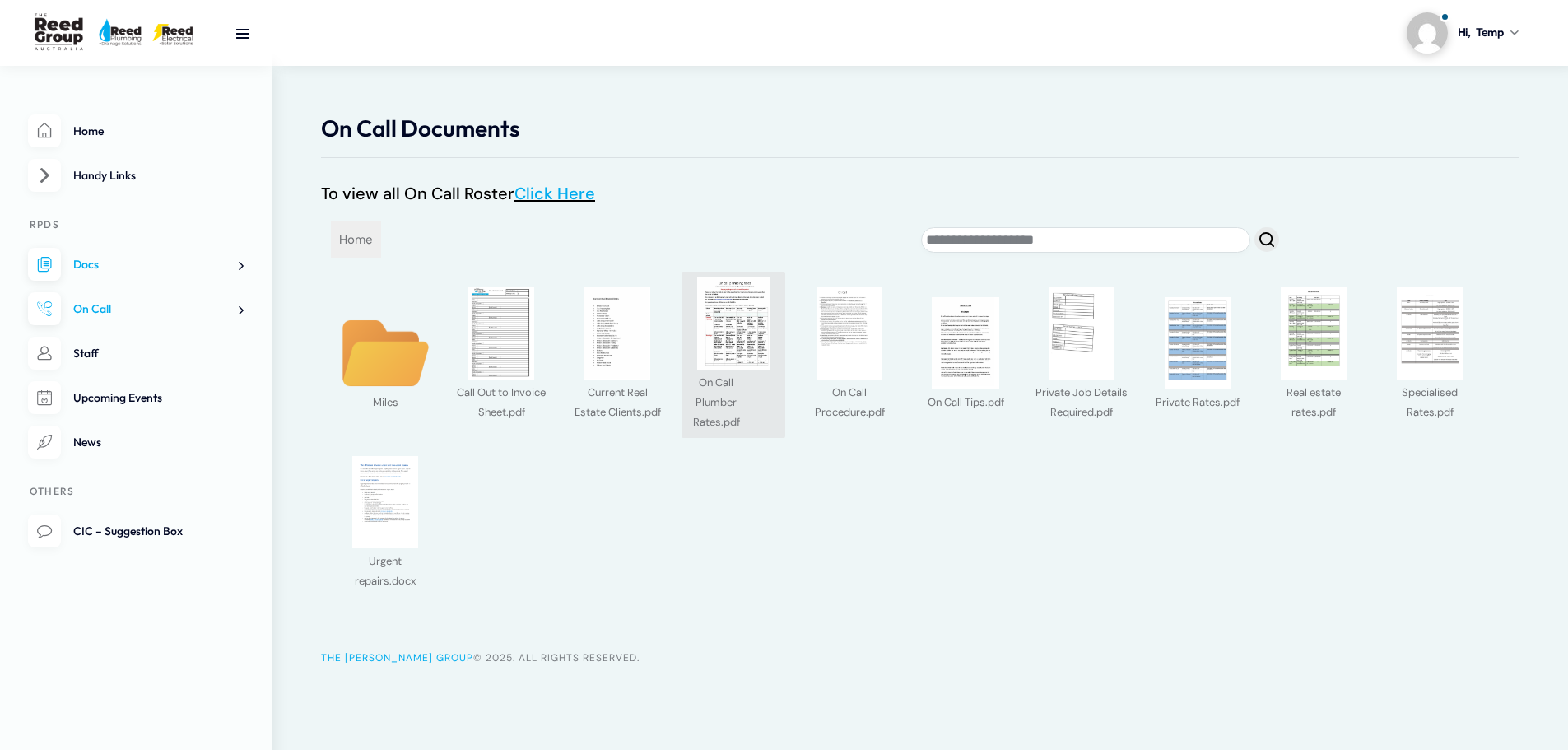
click at [743, 340] on img at bounding box center [732, 323] width 92 height 92
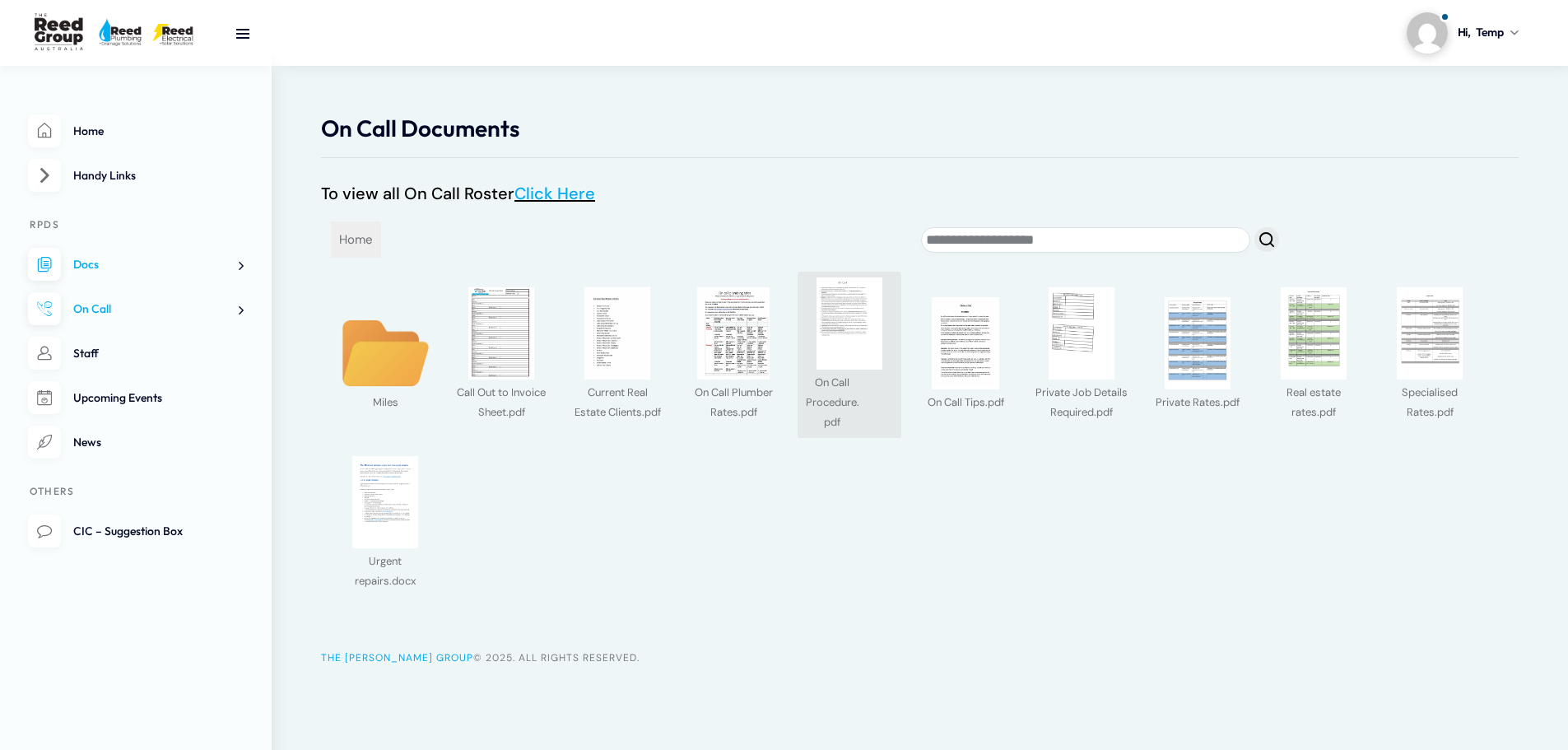
click at [861, 332] on img at bounding box center [849, 323] width 92 height 92
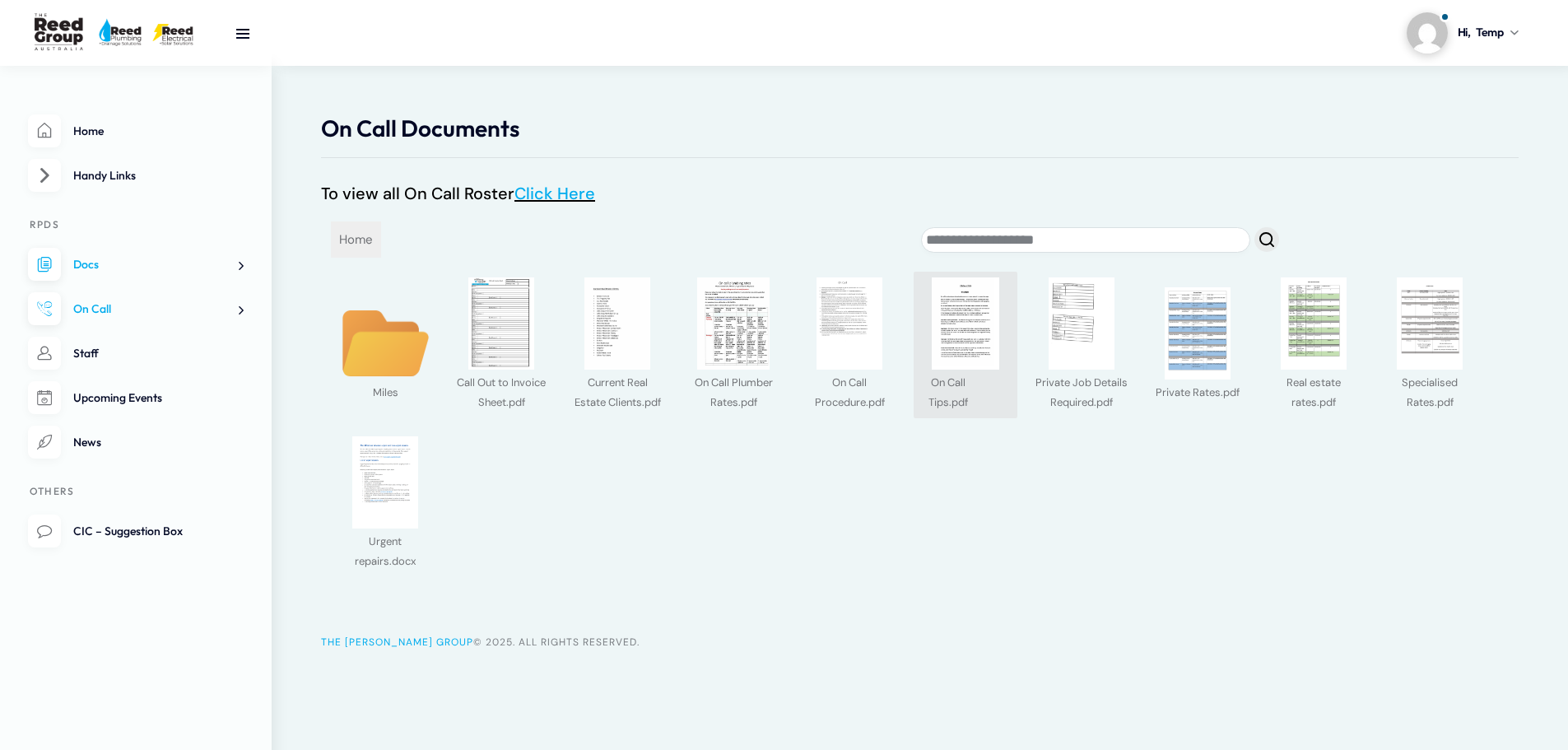
click at [964, 349] on img at bounding box center [965, 323] width 92 height 92
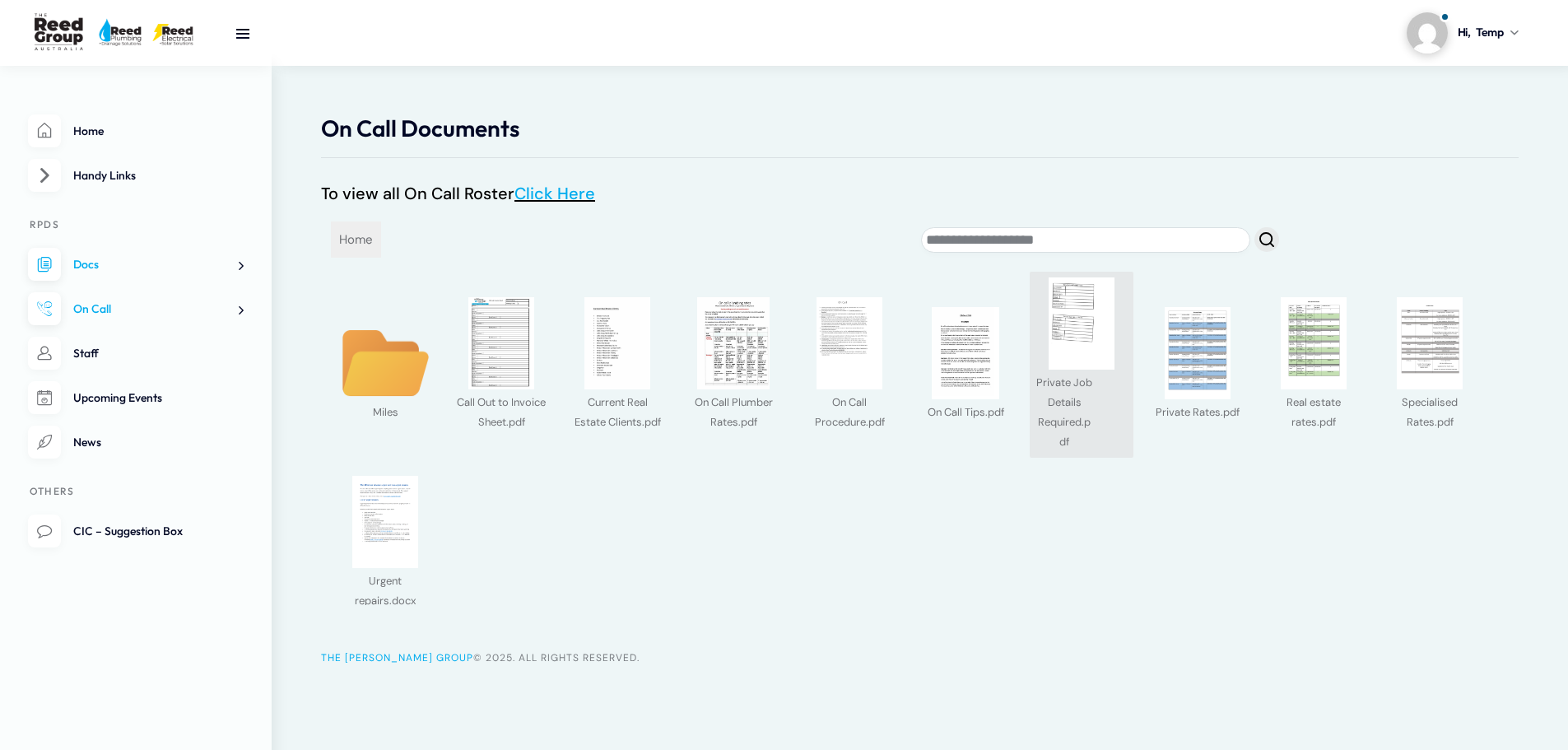
click at [1078, 339] on img at bounding box center [1081, 323] width 92 height 92
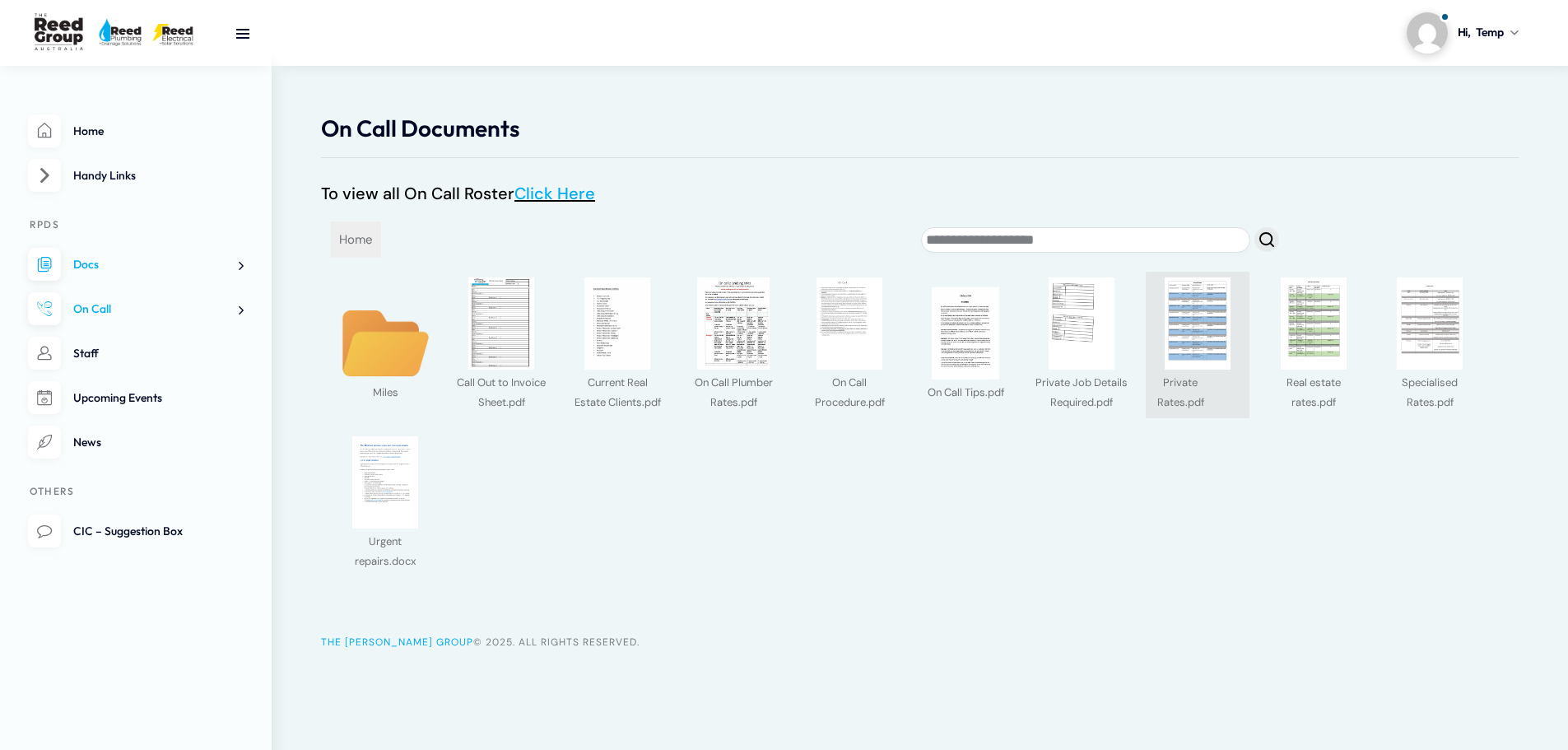
click at [1206, 375] on div "Private Rates.pdf" at bounding box center [1180, 391] width 58 height 43
click at [1317, 333] on img at bounding box center [1313, 323] width 92 height 92
click at [1415, 339] on img at bounding box center [1429, 323] width 92 height 92
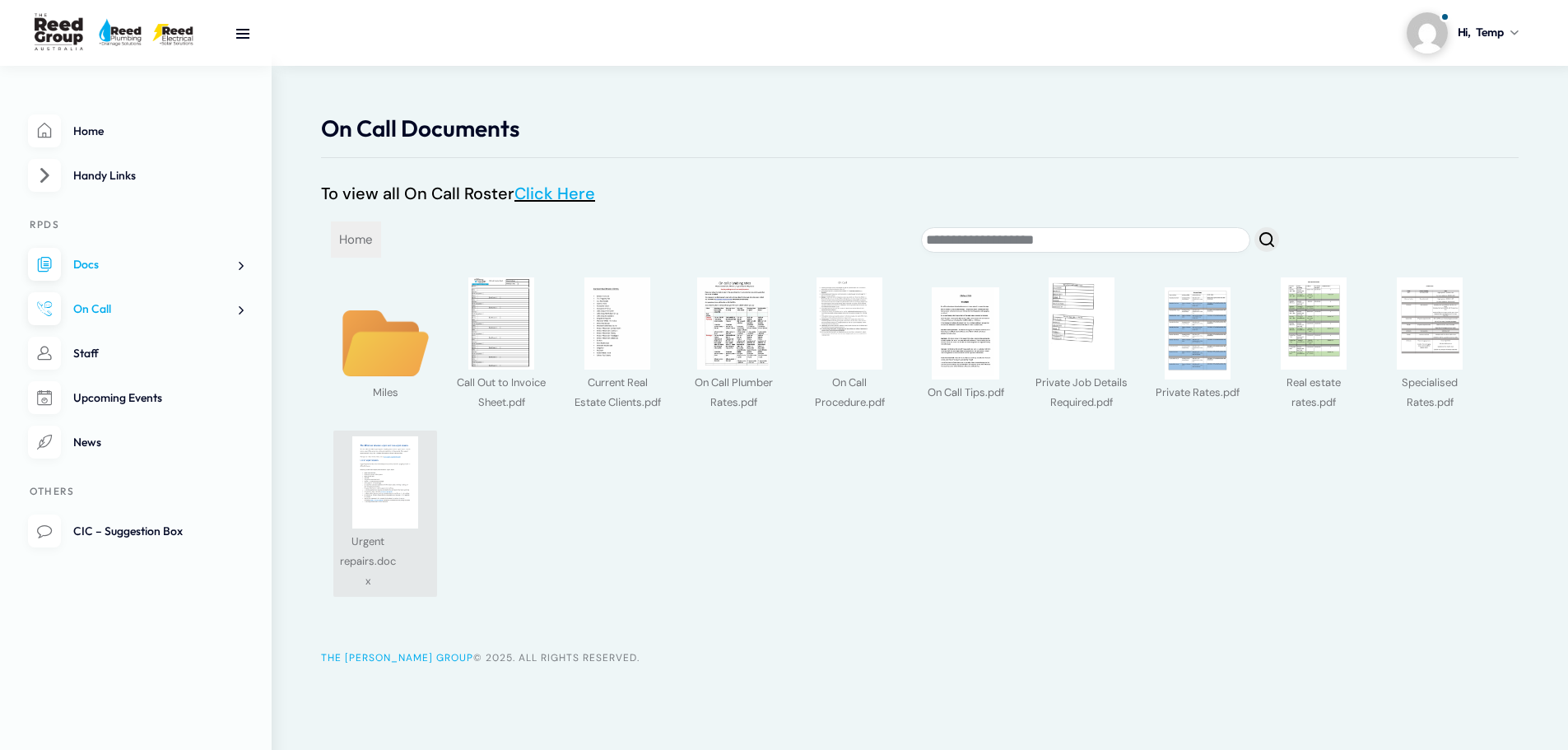
click at [393, 482] on img at bounding box center [384, 482] width 92 height 92
click at [95, 257] on span "Docs" at bounding box center [86, 264] width 26 height 15
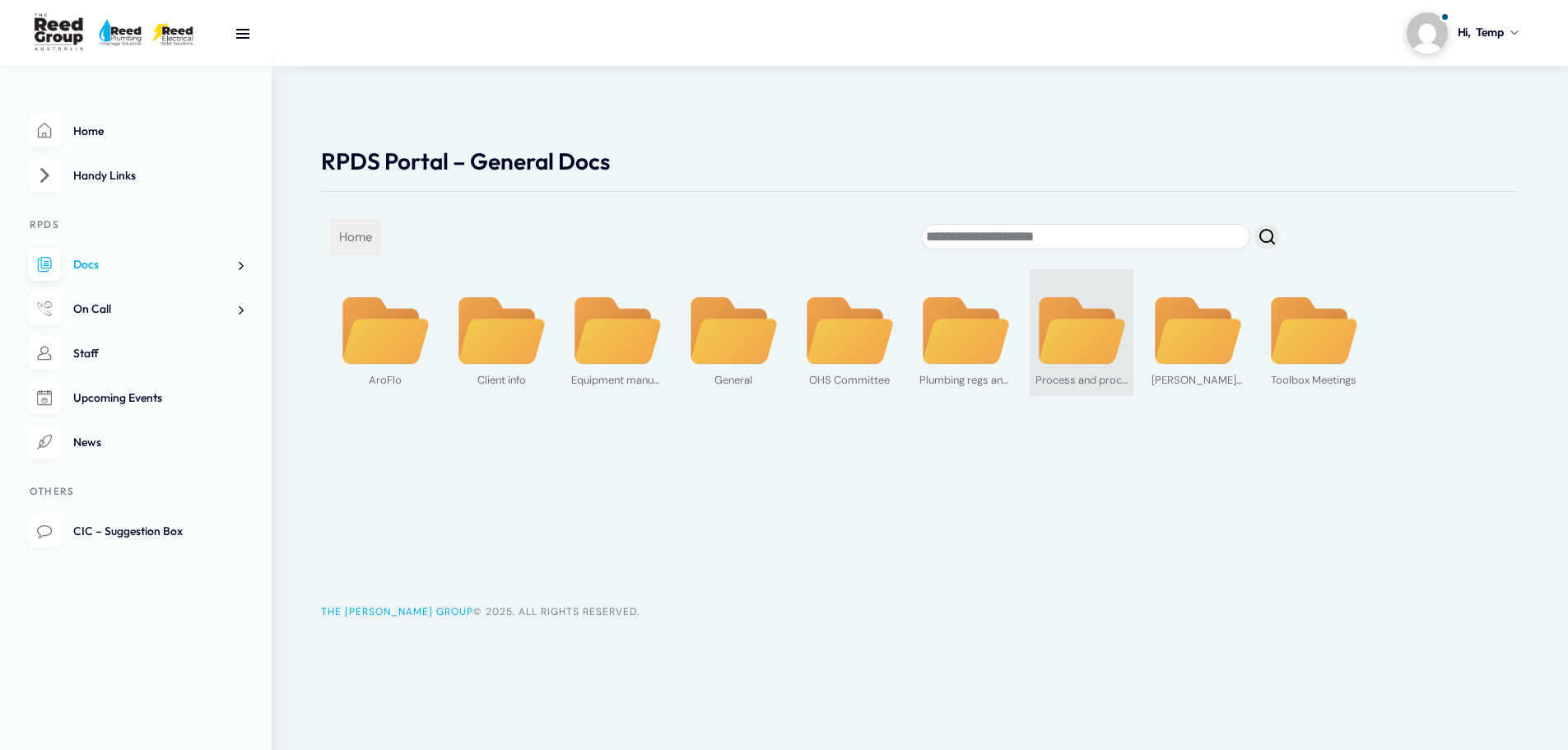
click at [1072, 342] on img at bounding box center [1081, 330] width 92 height 70
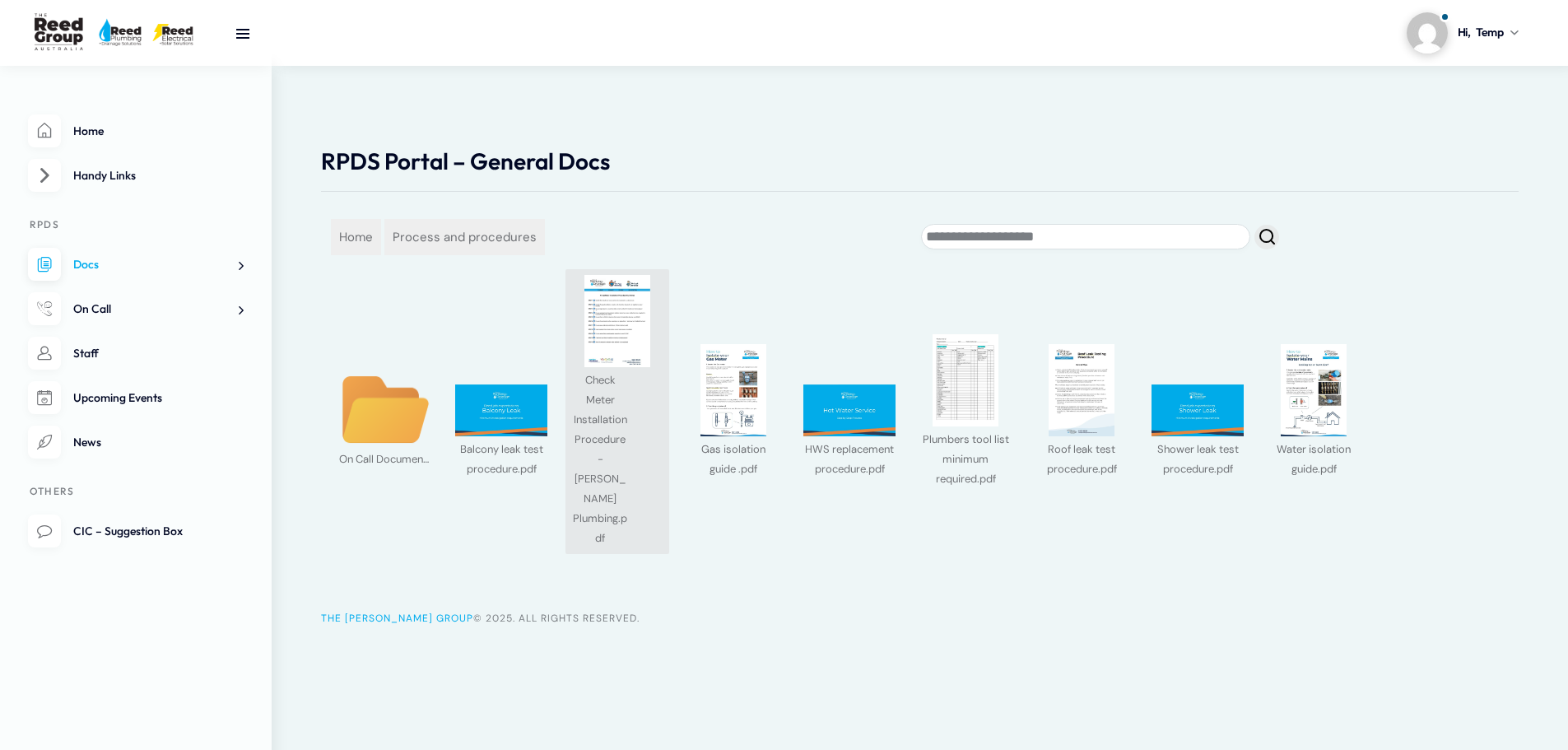
click at [627, 327] on img at bounding box center [616, 320] width 92 height 92
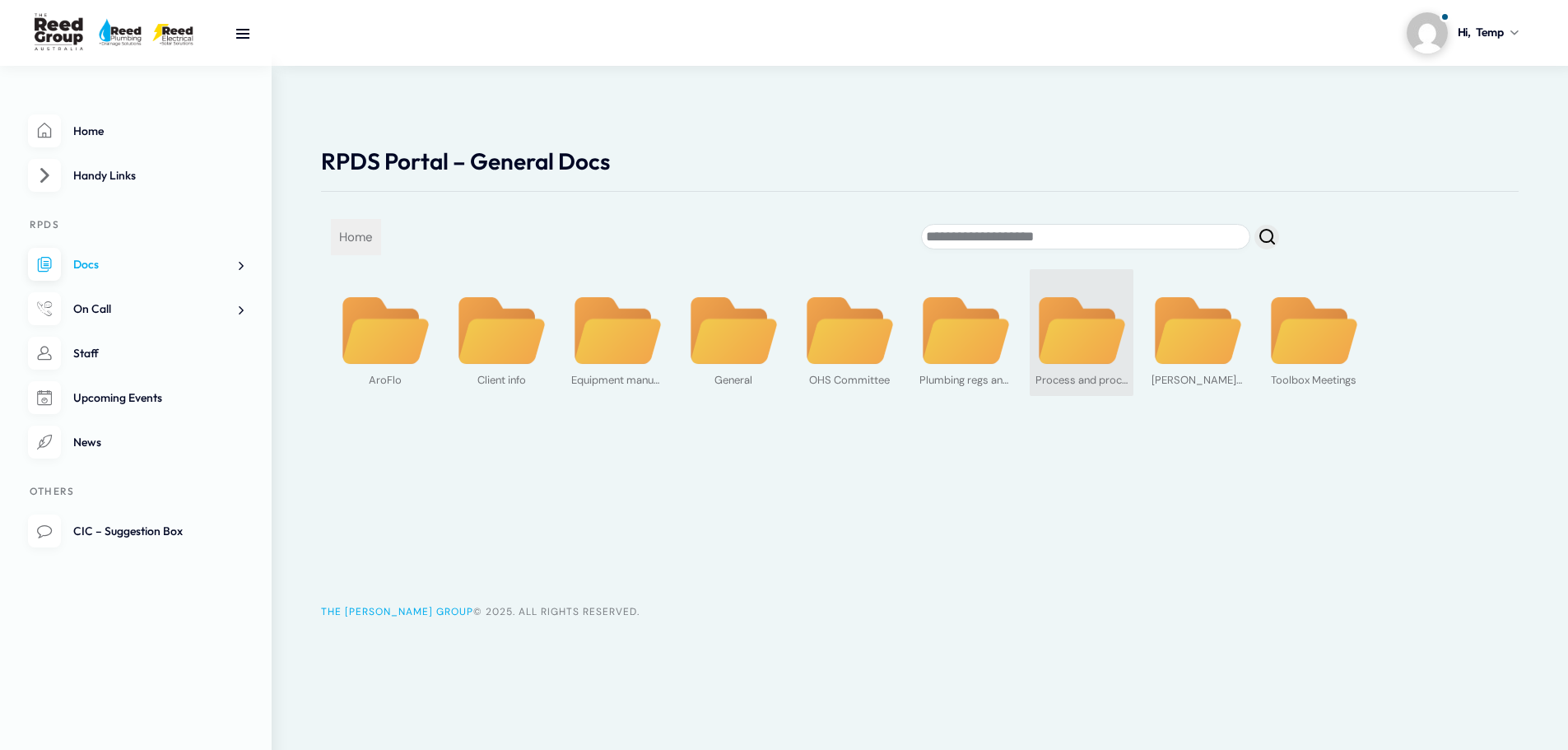
click at [1080, 357] on img at bounding box center [1081, 330] width 92 height 70
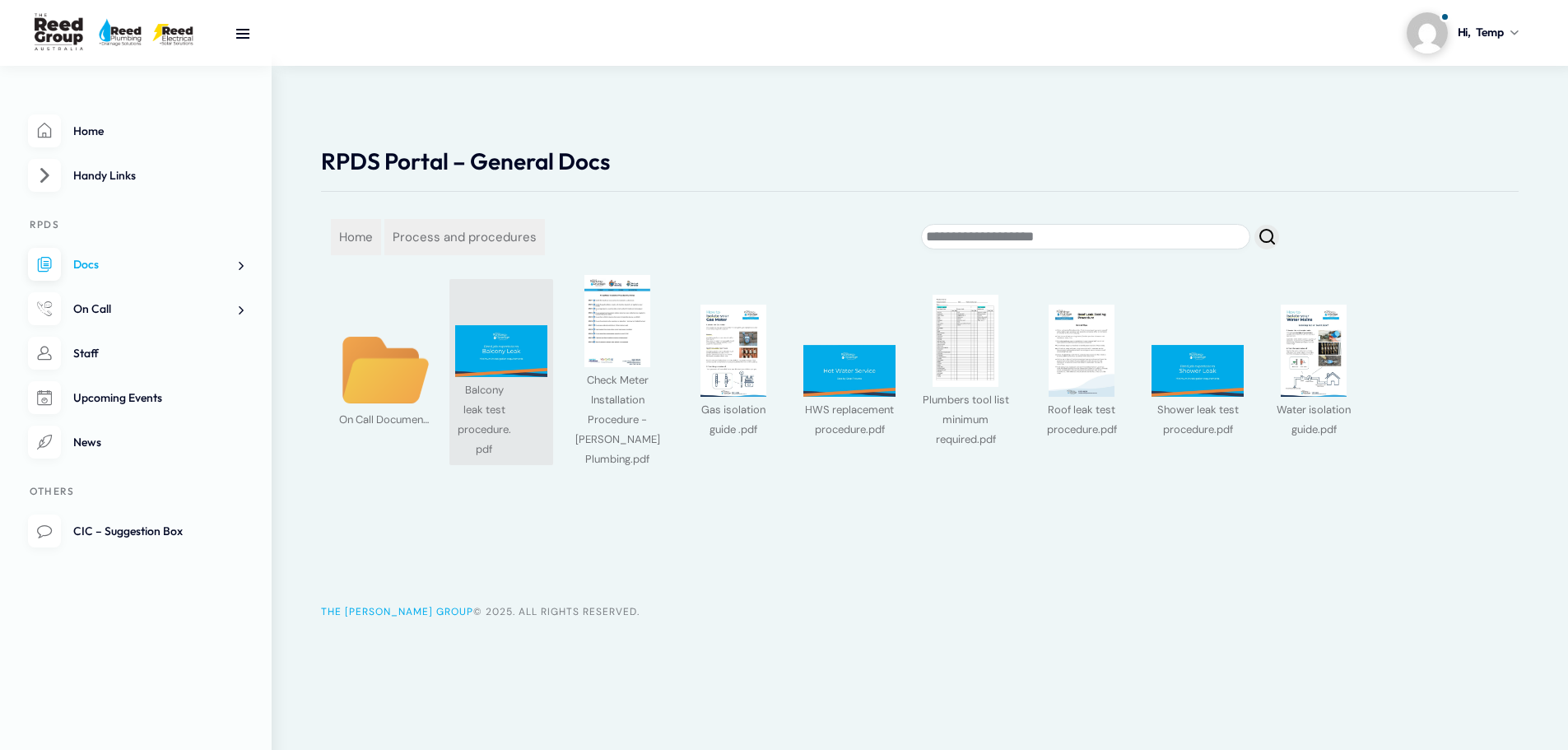
click at [503, 359] on img at bounding box center [500, 350] width 92 height 52
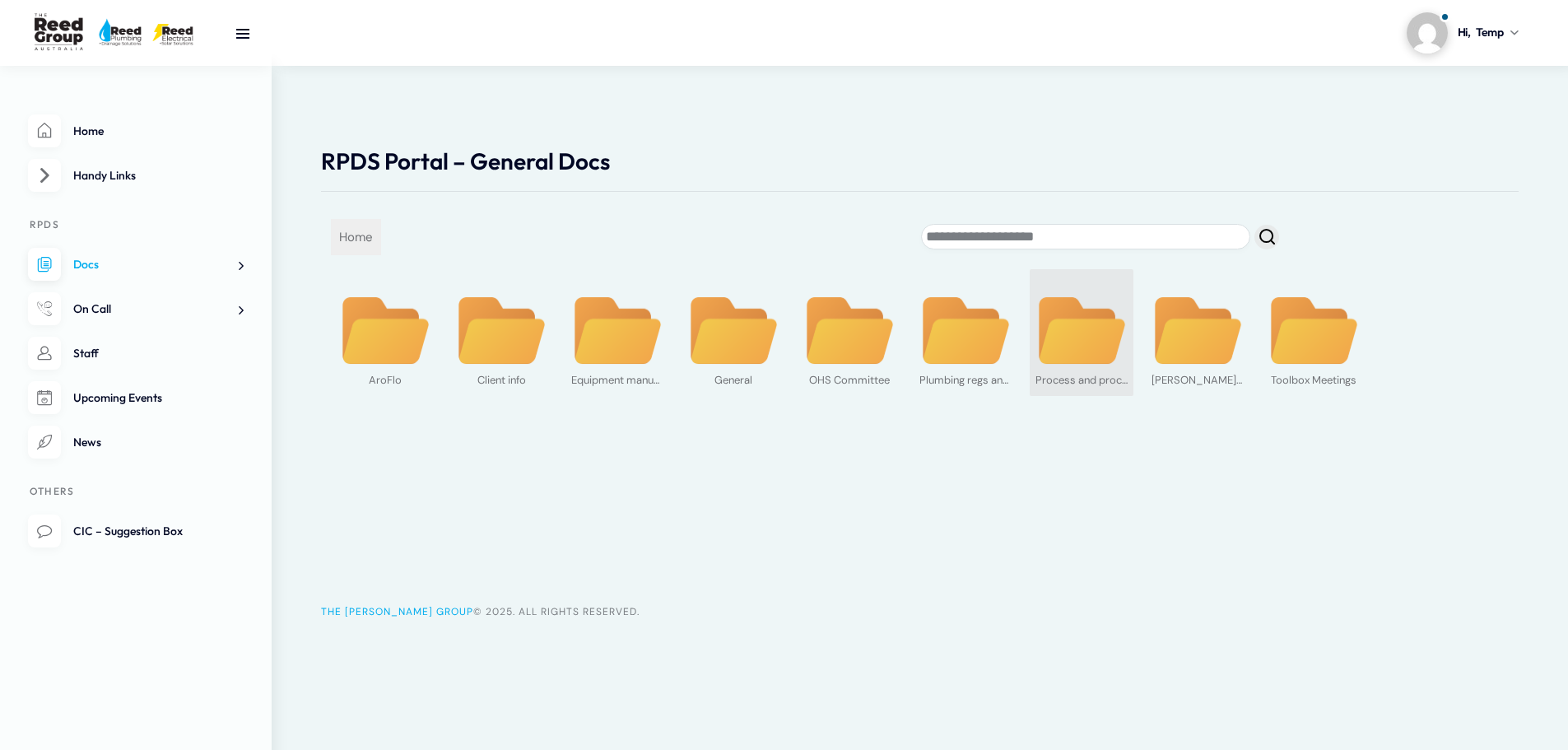
click at [1083, 346] on img at bounding box center [1081, 330] width 92 height 70
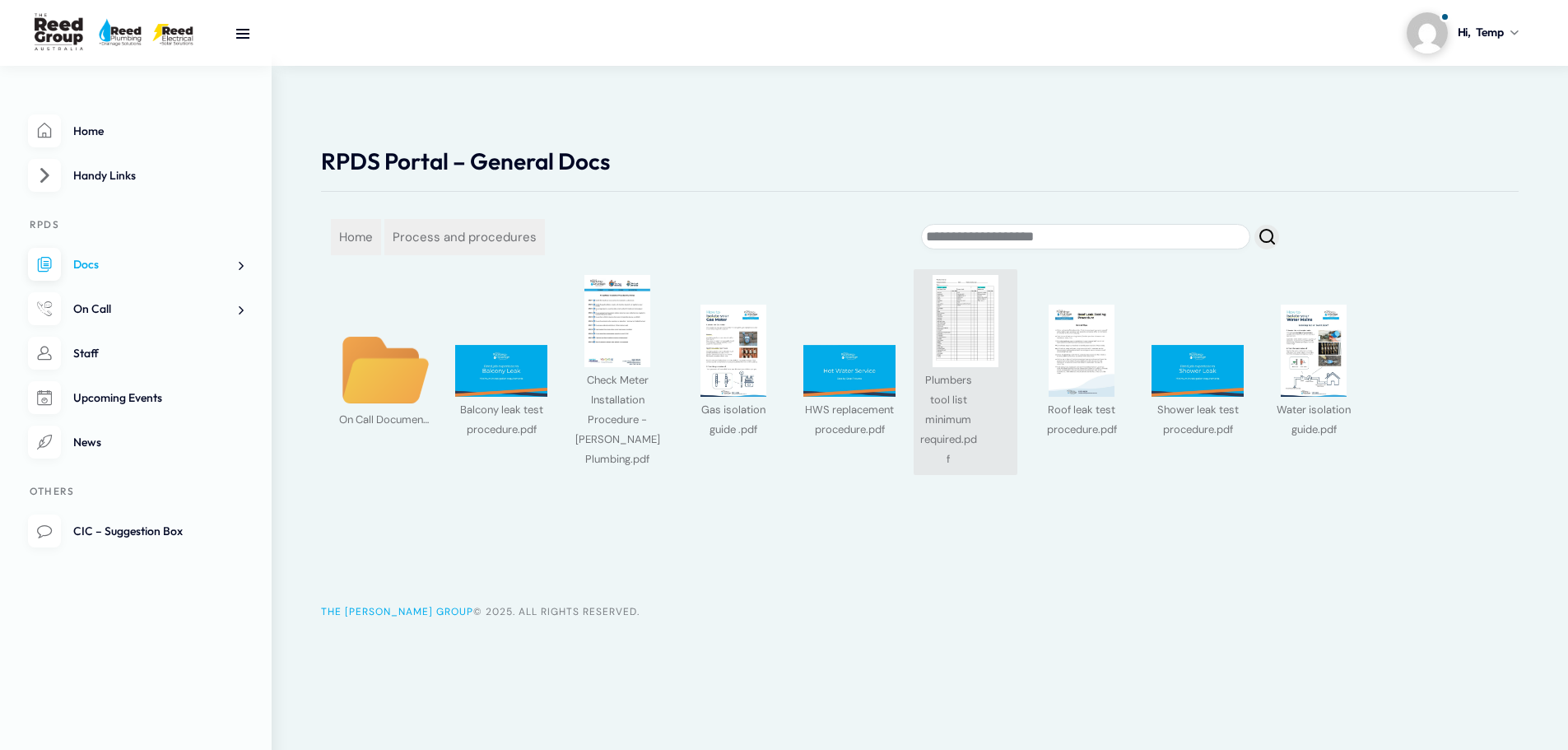
click at [949, 317] on img at bounding box center [965, 320] width 92 height 92
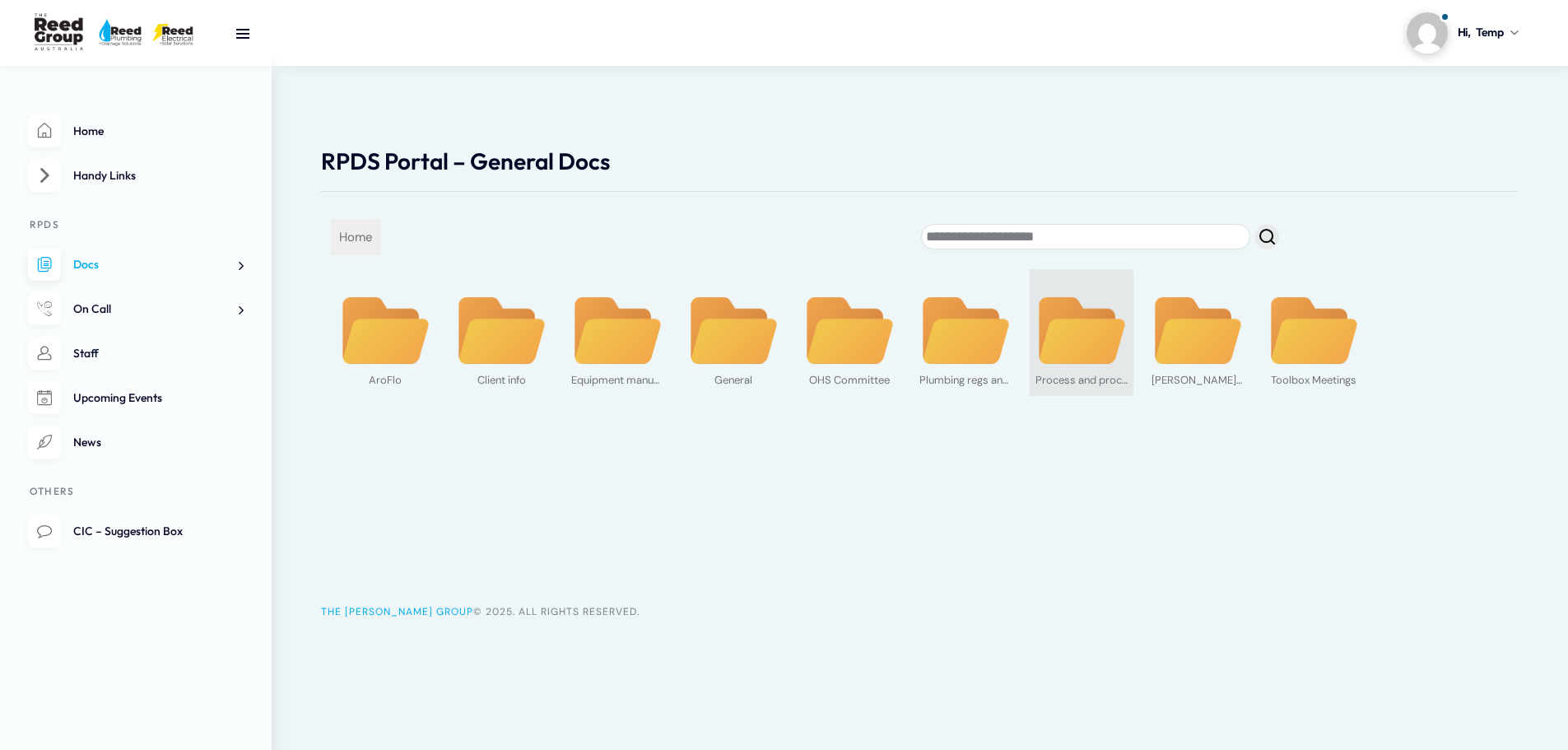
click at [1075, 342] on img at bounding box center [1081, 330] width 92 height 70
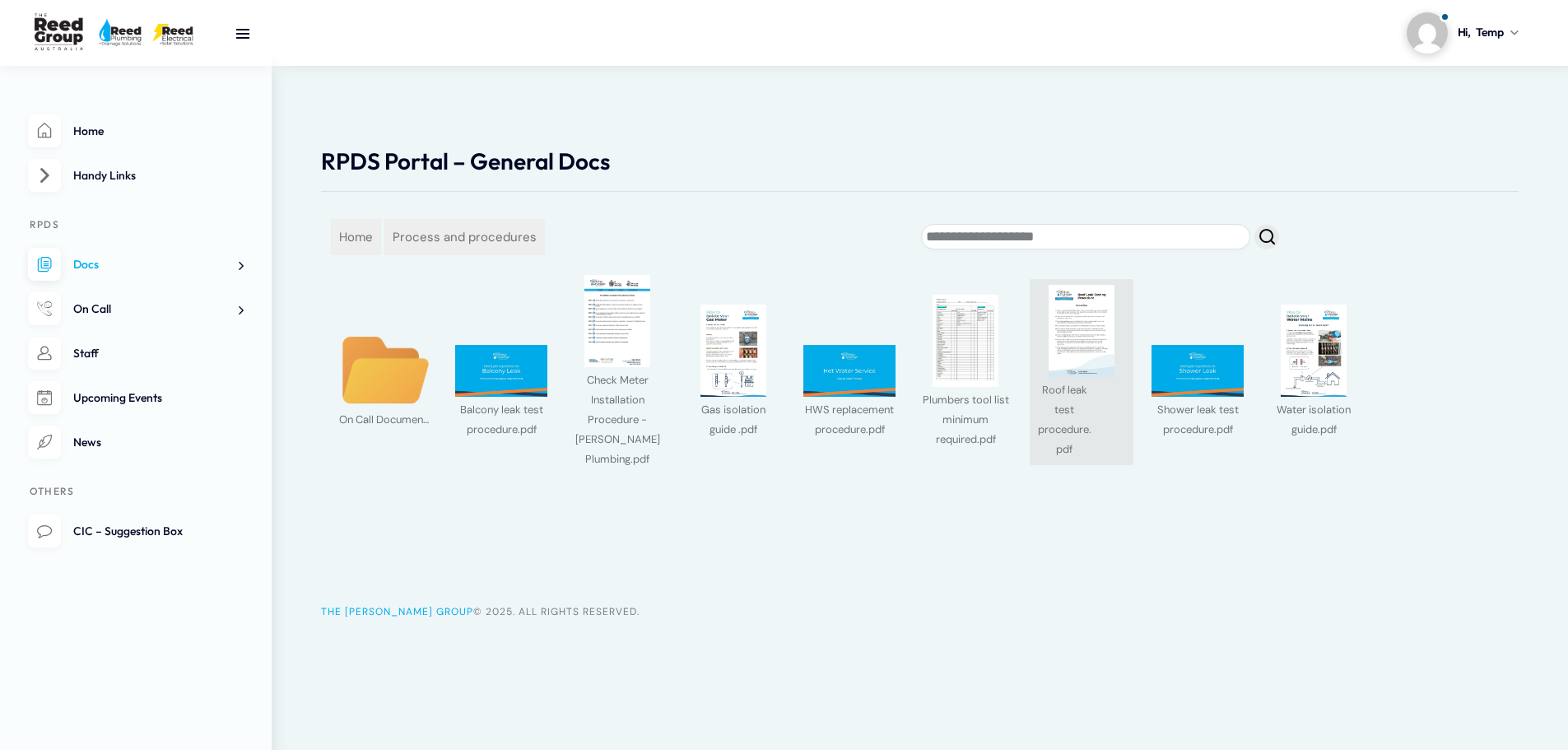
click at [1061, 345] on img at bounding box center [1081, 330] width 92 height 92
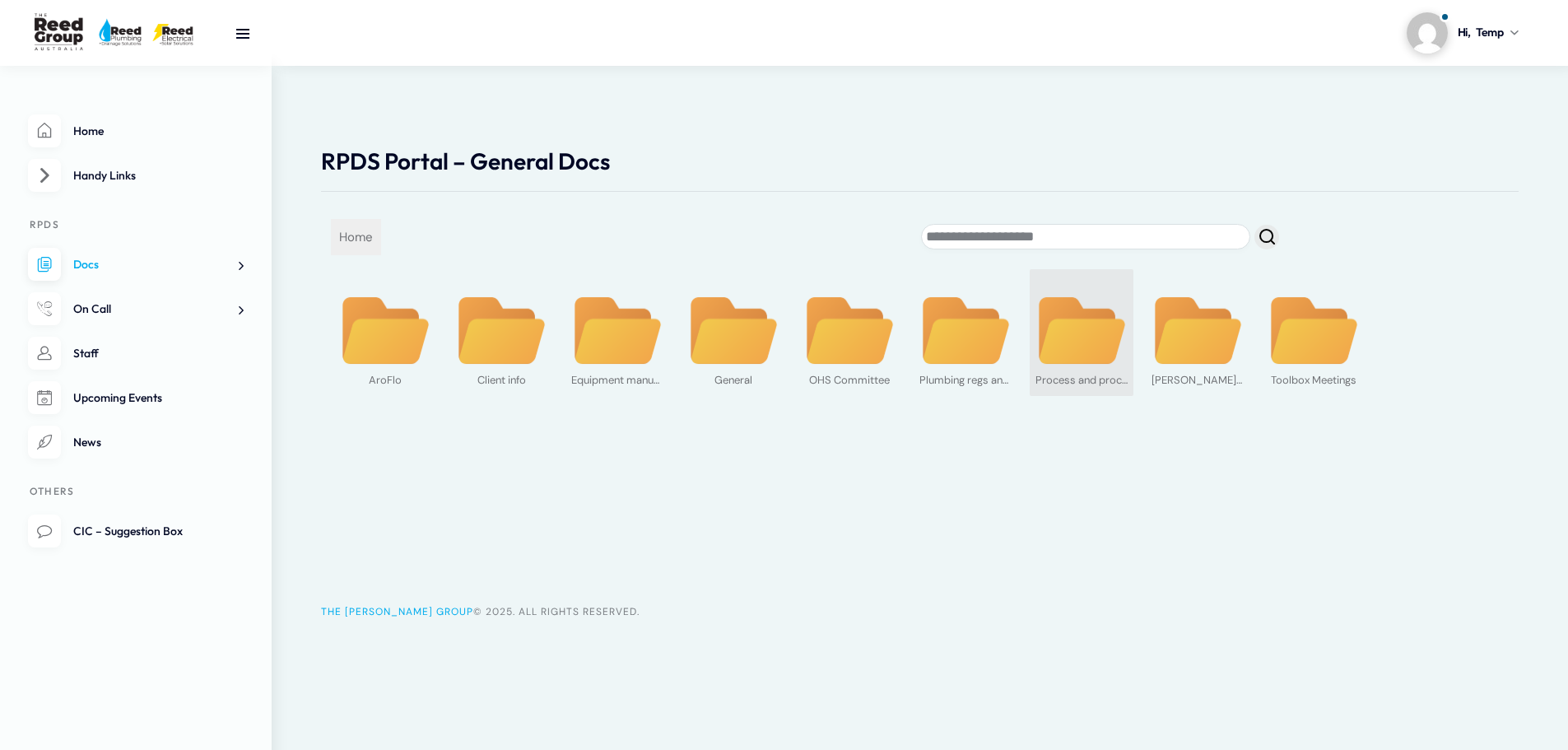
click at [1102, 350] on img at bounding box center [1081, 330] width 92 height 70
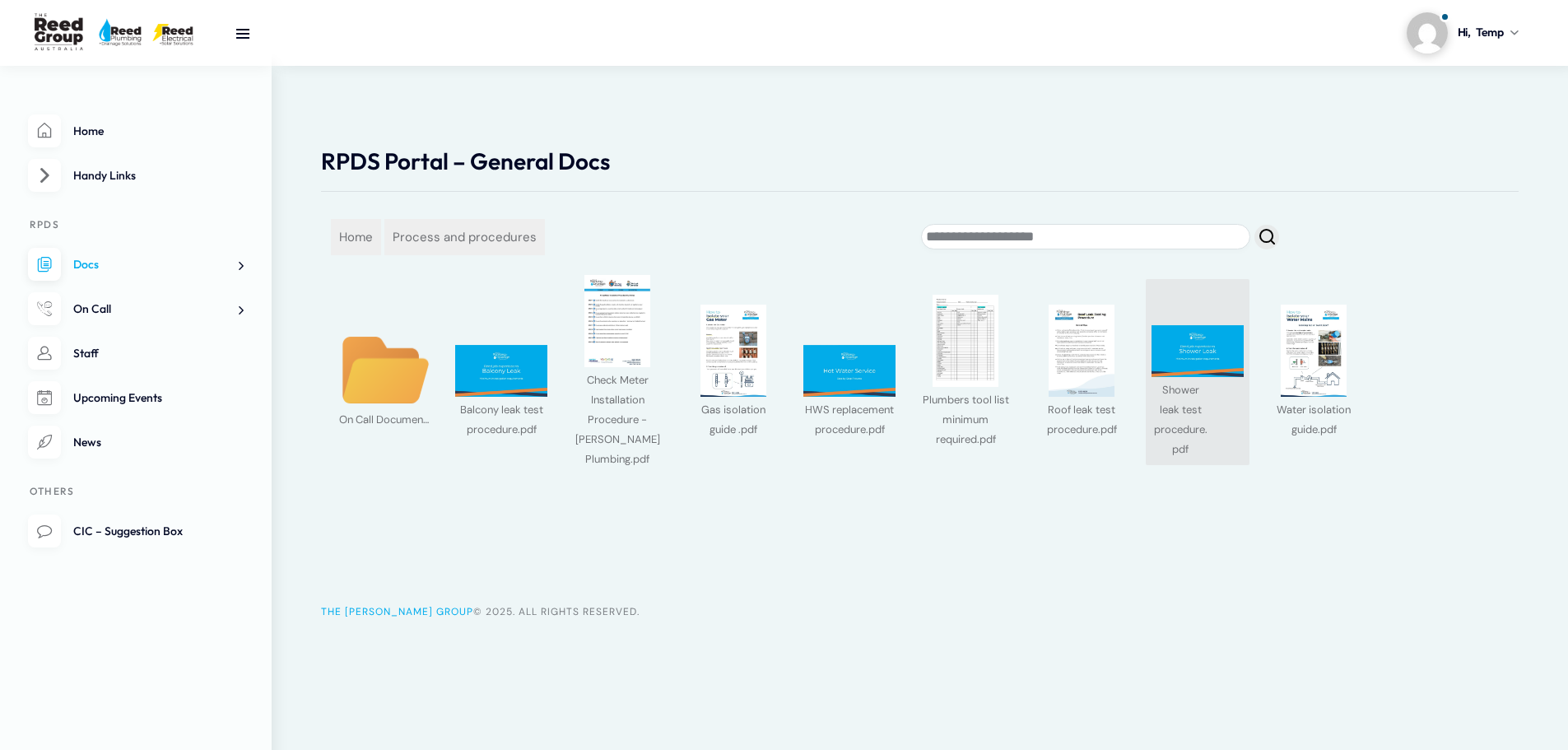
click at [1216, 377] on div "Shower leak test procedure.pdf Preview in Sharepoint Preview in new tab" at bounding box center [1197, 418] width 92 height 82
